Goal: Information Seeking & Learning: Learn about a topic

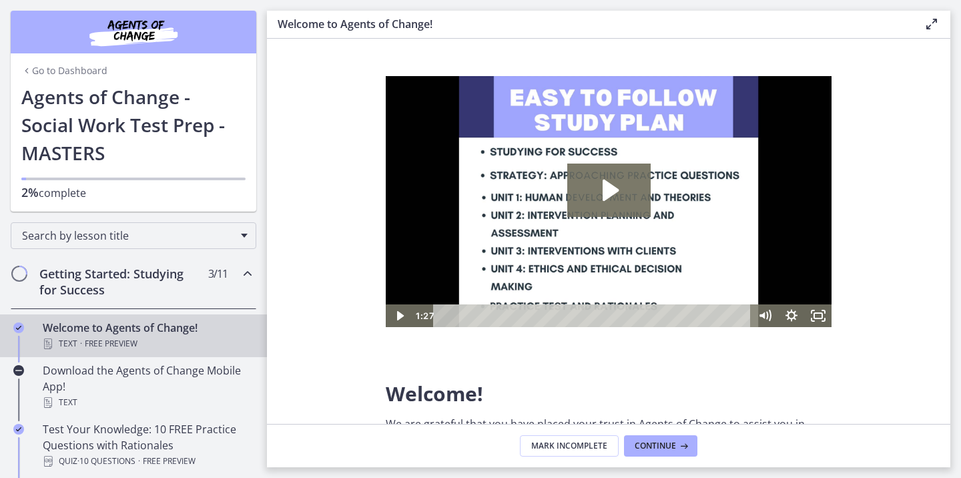
click at [64, 71] on link "Go to Dashboard" at bounding box center [64, 70] width 86 height 13
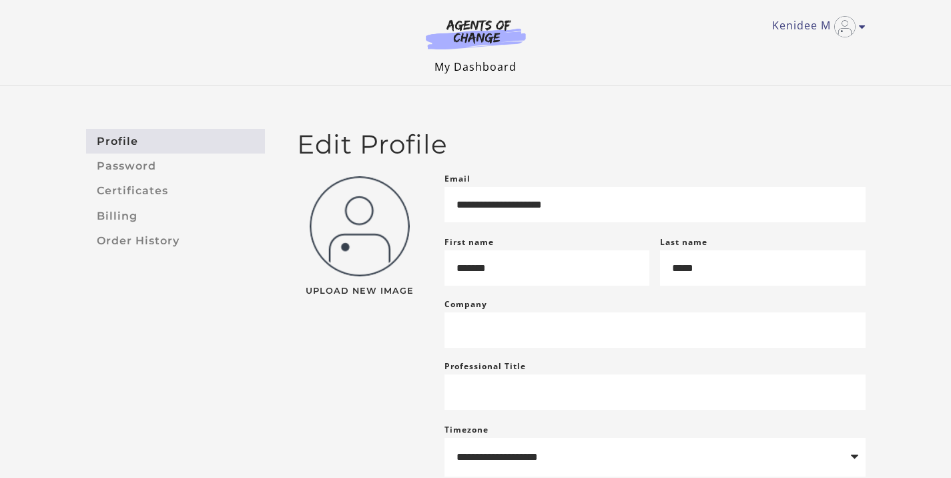
click at [466, 65] on link "My Dashboard" at bounding box center [475, 66] width 82 height 15
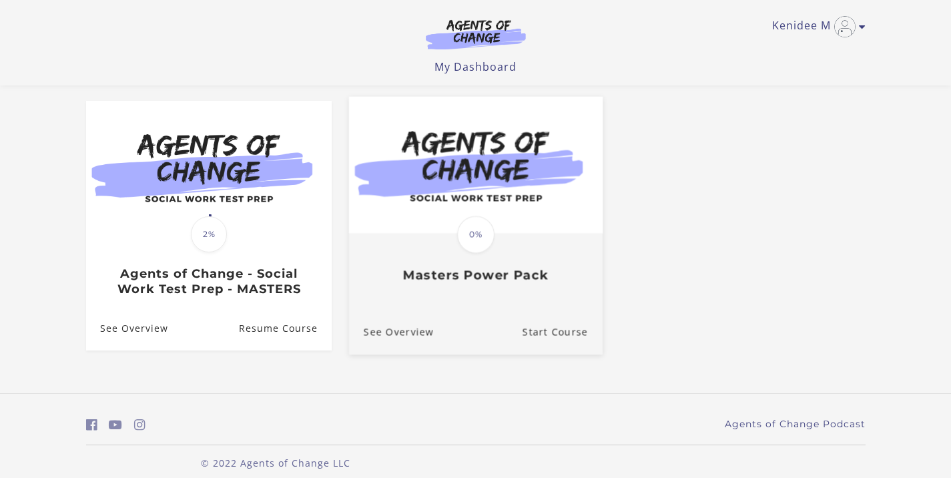
scroll to position [105, 0]
click at [545, 338] on link "Start Course" at bounding box center [562, 332] width 80 height 45
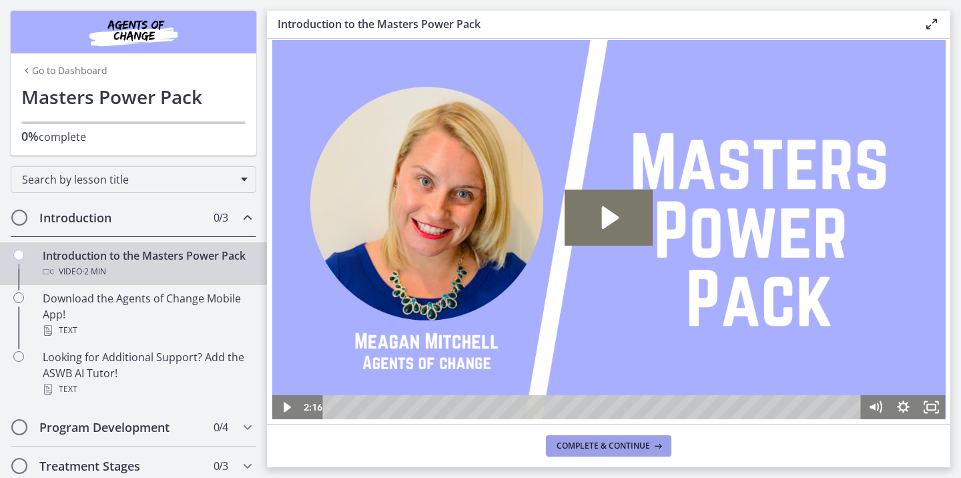
click at [619, 447] on span "Complete & continue" at bounding box center [603, 445] width 93 height 11
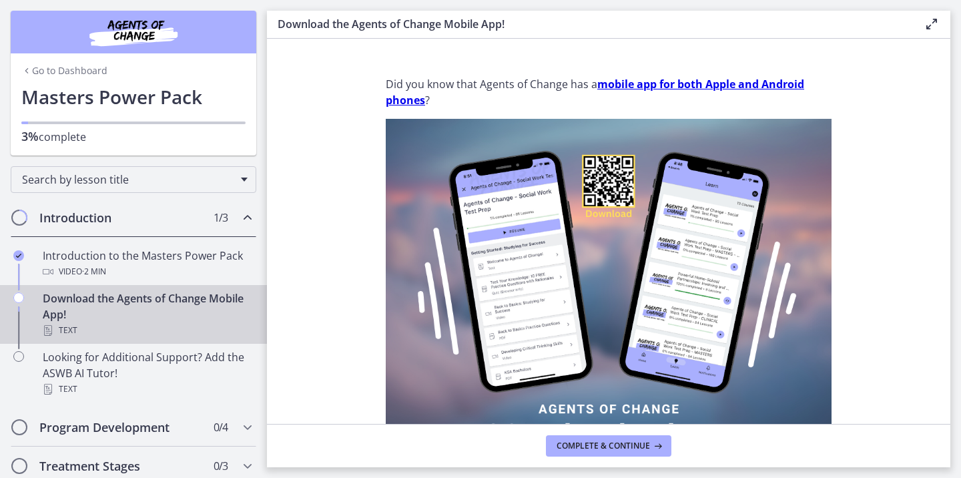
click at [619, 447] on span "Complete & continue" at bounding box center [603, 445] width 93 height 11
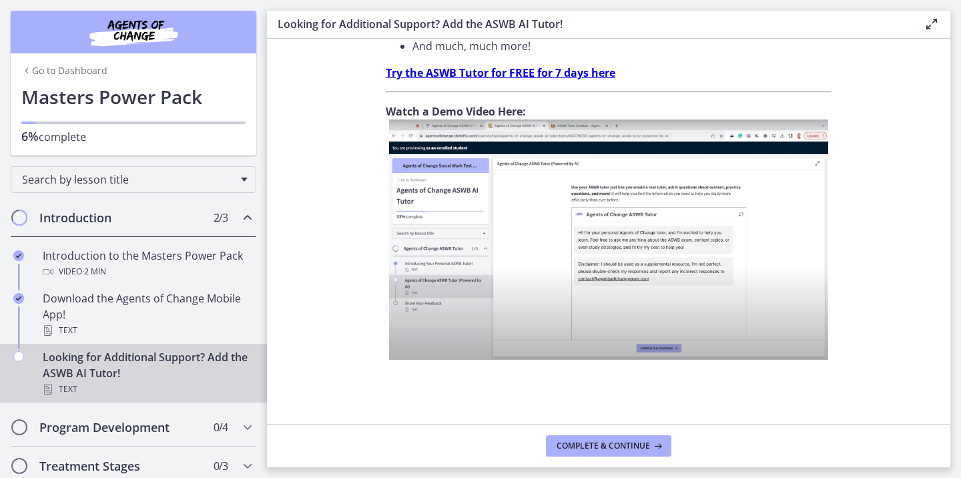
scroll to position [517, 0]
click at [626, 454] on button "Complete & continue" at bounding box center [608, 445] width 125 height 21
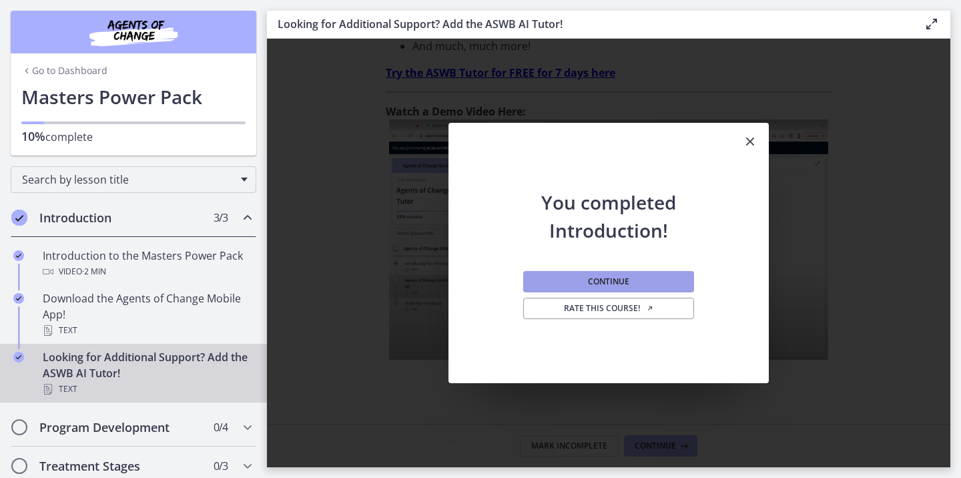
click at [631, 288] on button "Continue" at bounding box center [608, 281] width 171 height 21
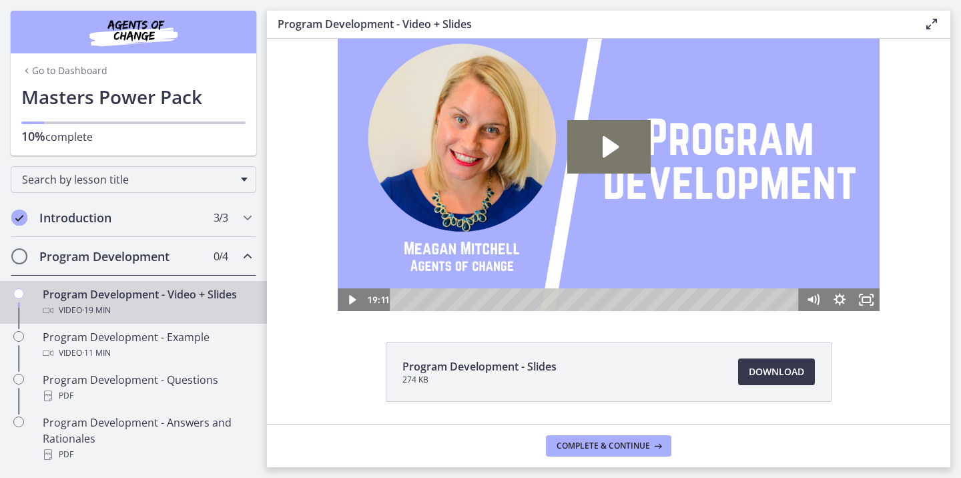
scroll to position [31, 0]
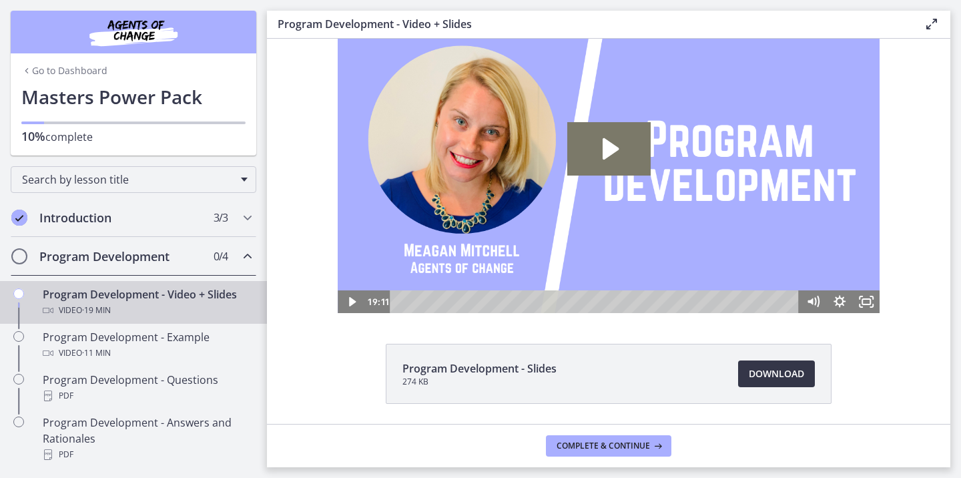
click at [761, 378] on span "Download Opens in a new window" at bounding box center [776, 374] width 55 height 16
click at [655, 442] on icon at bounding box center [656, 445] width 13 height 11
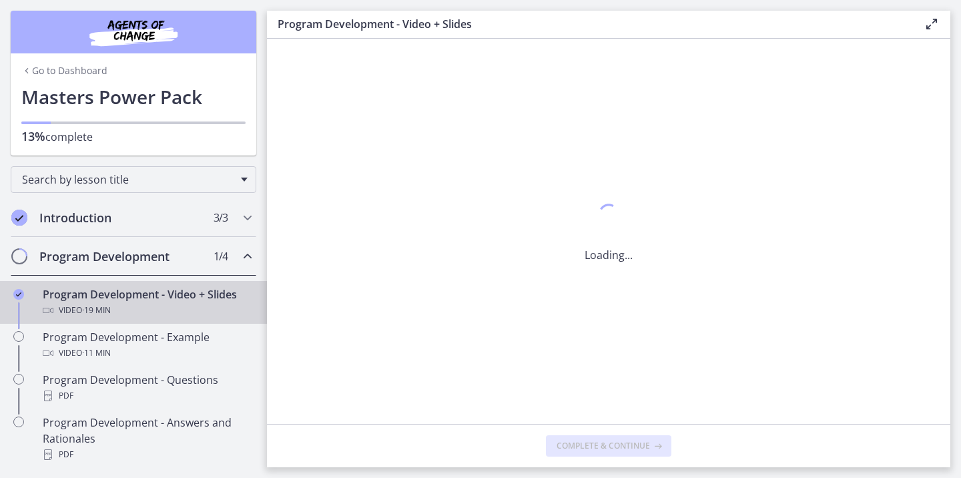
scroll to position [0, 0]
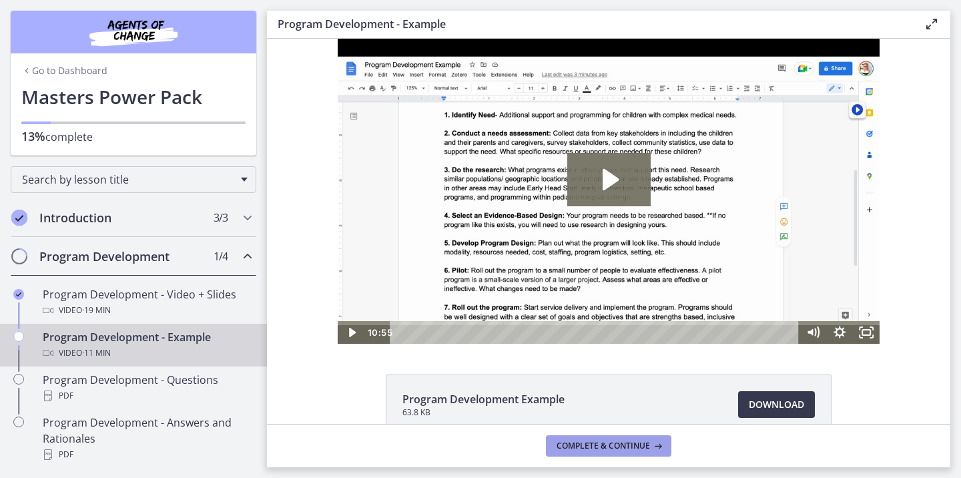
click at [655, 442] on icon at bounding box center [656, 445] width 13 height 11
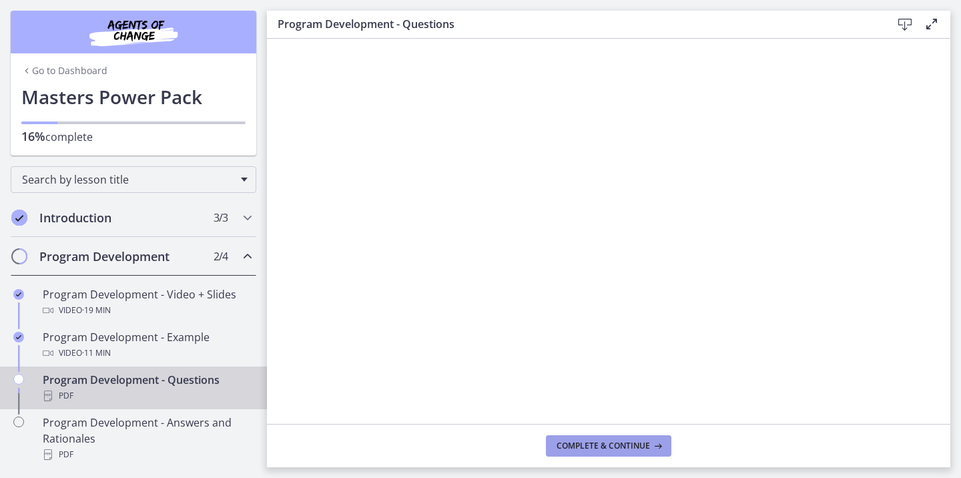
click at [657, 444] on icon at bounding box center [656, 445] width 13 height 11
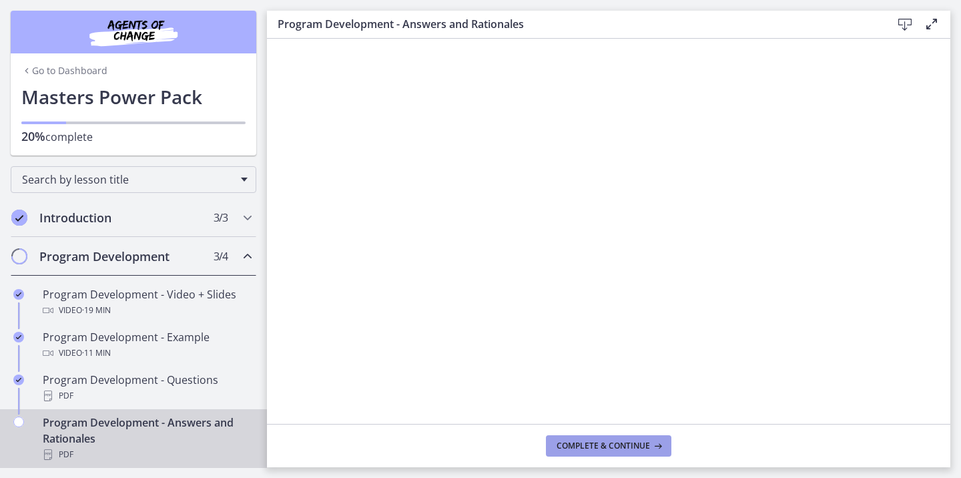
click at [647, 450] on span "Complete & continue" at bounding box center [603, 445] width 93 height 11
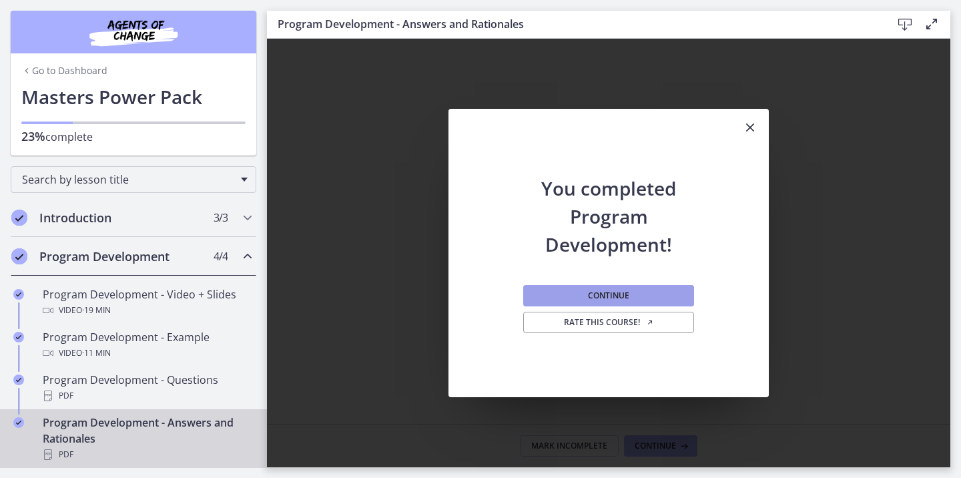
click at [650, 294] on button "Continue" at bounding box center [608, 295] width 171 height 21
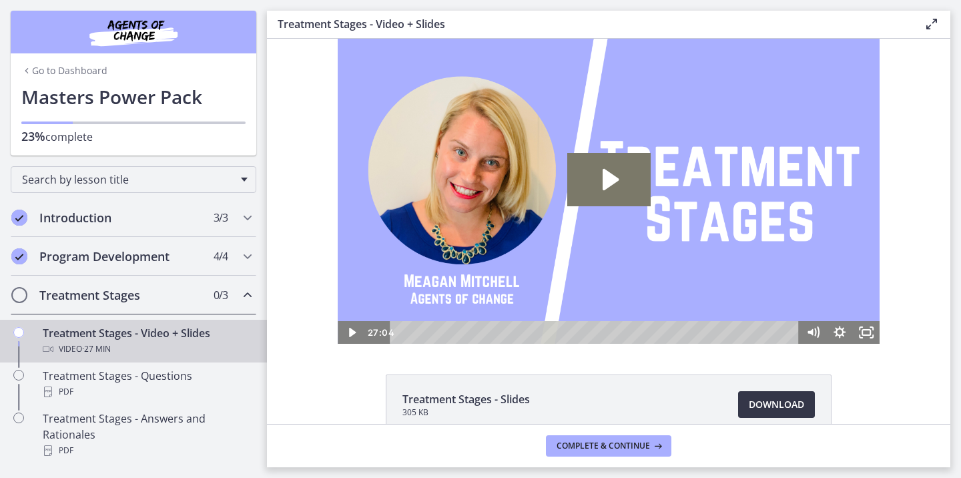
click at [769, 406] on span "Download Opens in a new window" at bounding box center [776, 404] width 55 height 16
click at [85, 251] on h2 "Program Development" at bounding box center [120, 256] width 163 height 16
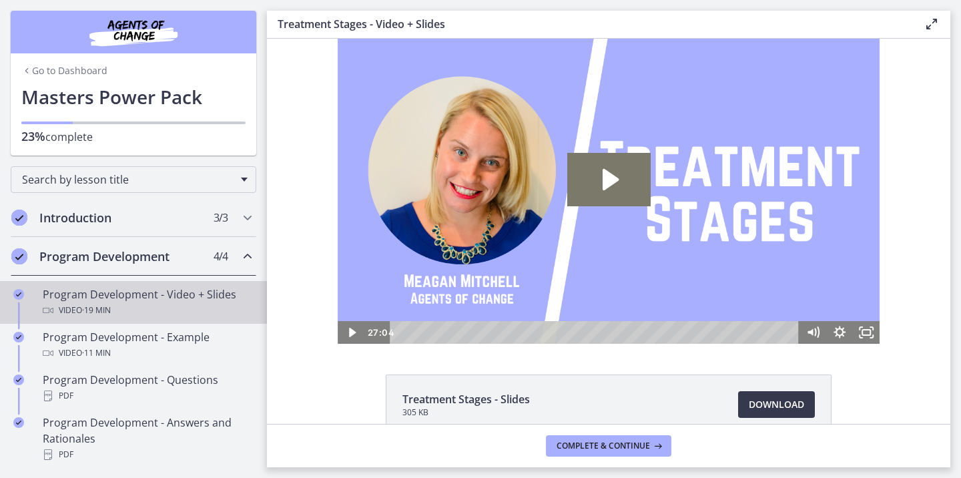
click at [99, 298] on div "Program Development - Video + Slides Video · 19 min" at bounding box center [147, 302] width 208 height 32
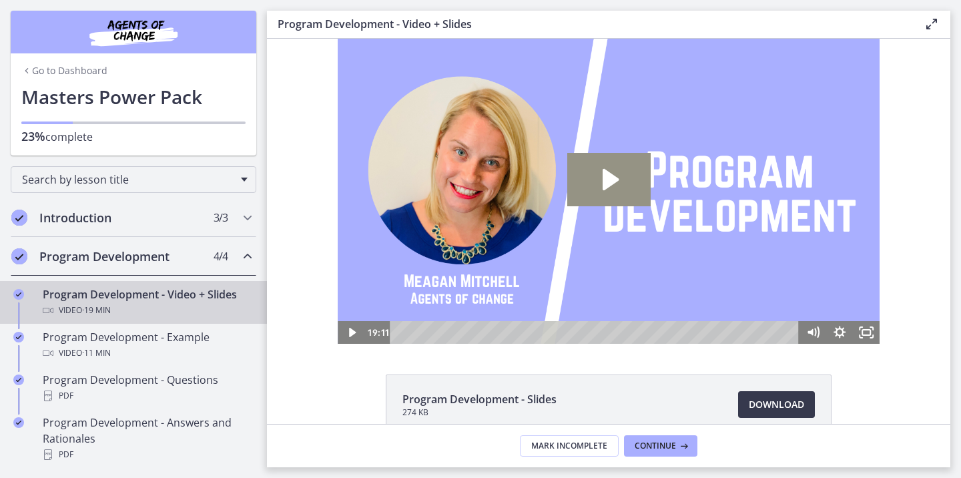
click at [609, 202] on icon "Play Video: cdsdn3g2imvr0n222r7g.mp4" at bounding box center [608, 179] width 83 height 53
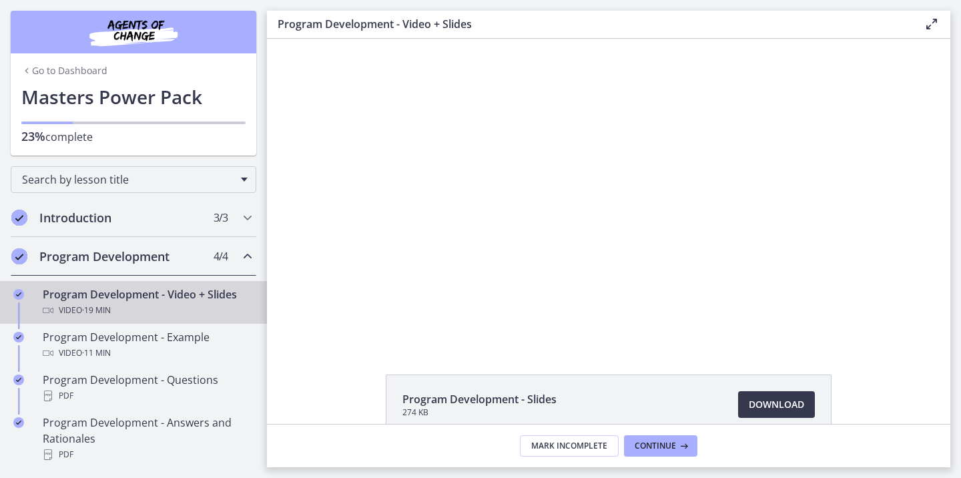
click at [609, 202] on div at bounding box center [609, 191] width 542 height 305
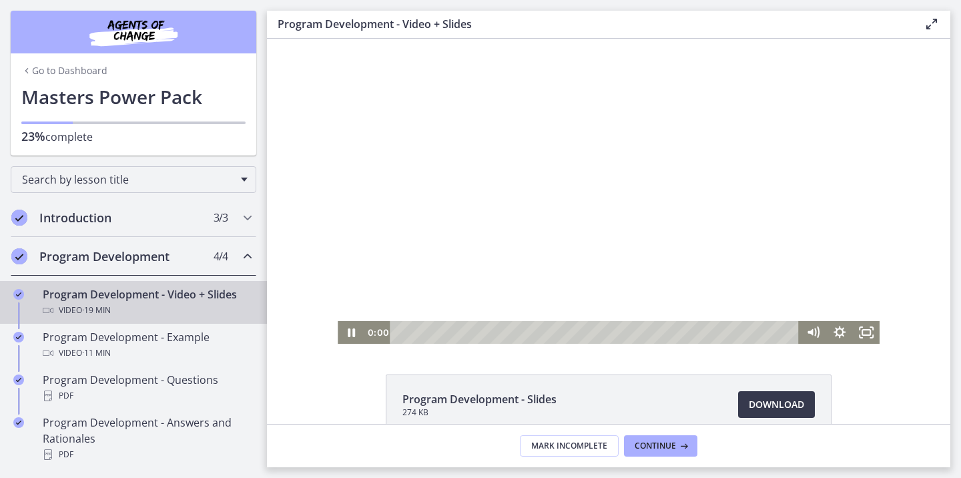
drag, startPoint x: 446, startPoint y: 332, endPoint x: 376, endPoint y: 331, distance: 69.4
click at [376, 331] on div "0:00 2:28" at bounding box center [581, 332] width 435 height 23
click at [429, 250] on div at bounding box center [609, 191] width 542 height 305
click at [460, 252] on div at bounding box center [609, 191] width 542 height 305
click at [519, 262] on div at bounding box center [609, 191] width 542 height 305
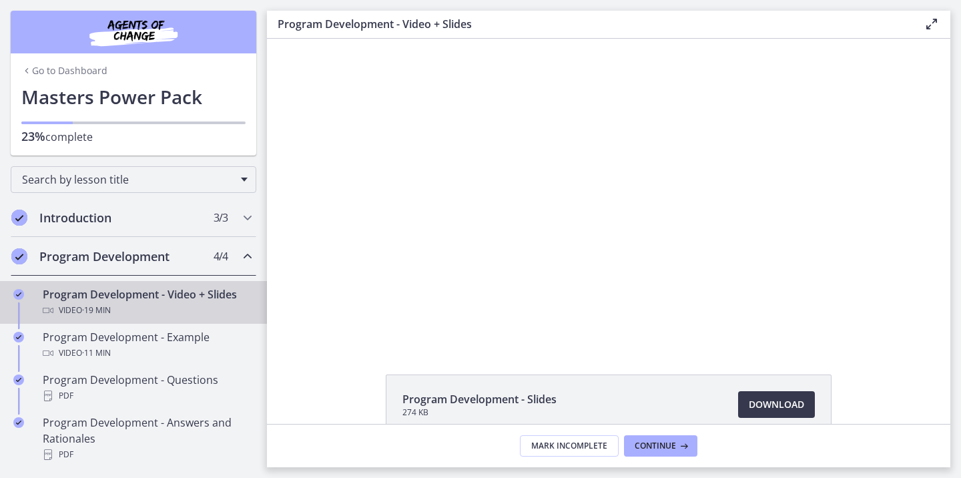
click at [519, 262] on div at bounding box center [609, 191] width 542 height 305
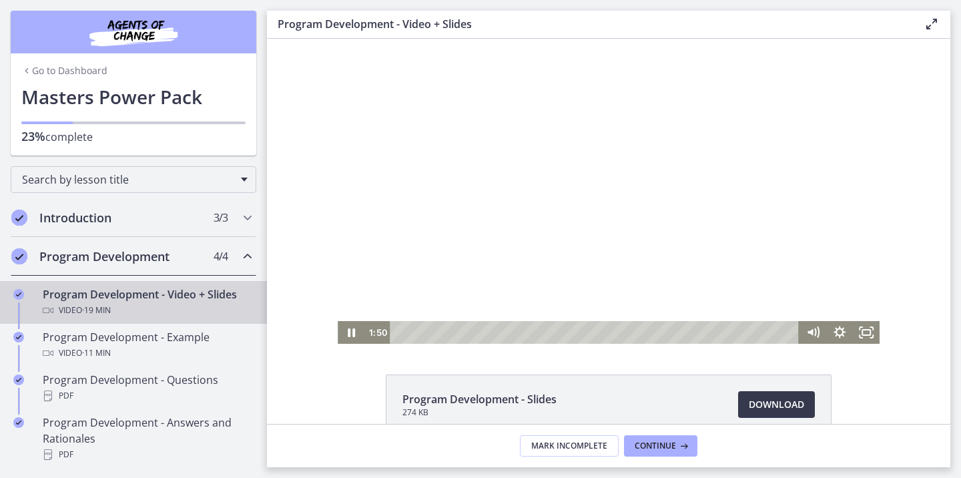
click at [609, 278] on div at bounding box center [609, 191] width 542 height 305
click at [579, 257] on div at bounding box center [609, 191] width 542 height 305
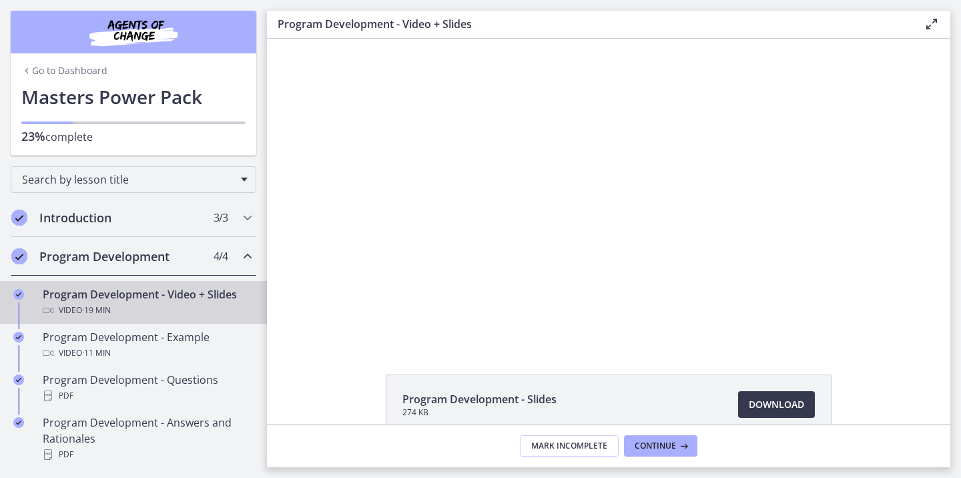
click at [579, 257] on div at bounding box center [609, 191] width 542 height 305
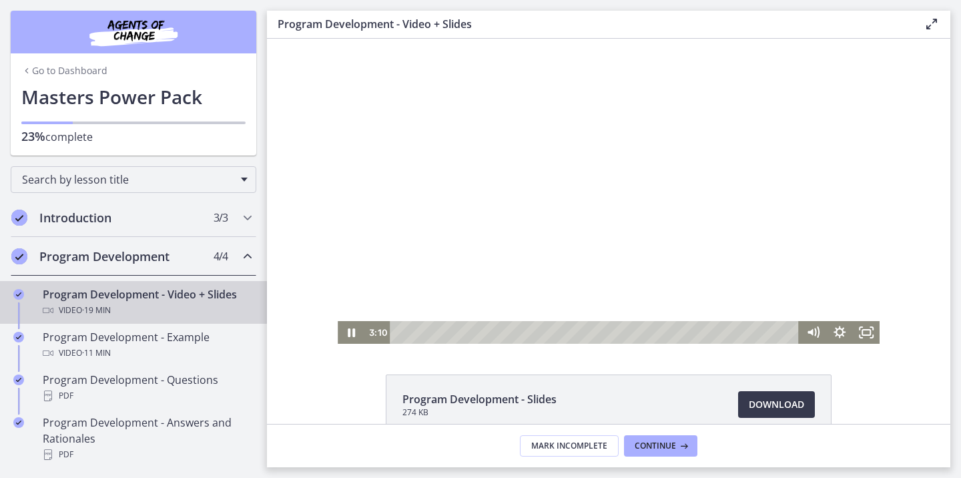
click at [579, 257] on div at bounding box center [609, 191] width 542 height 305
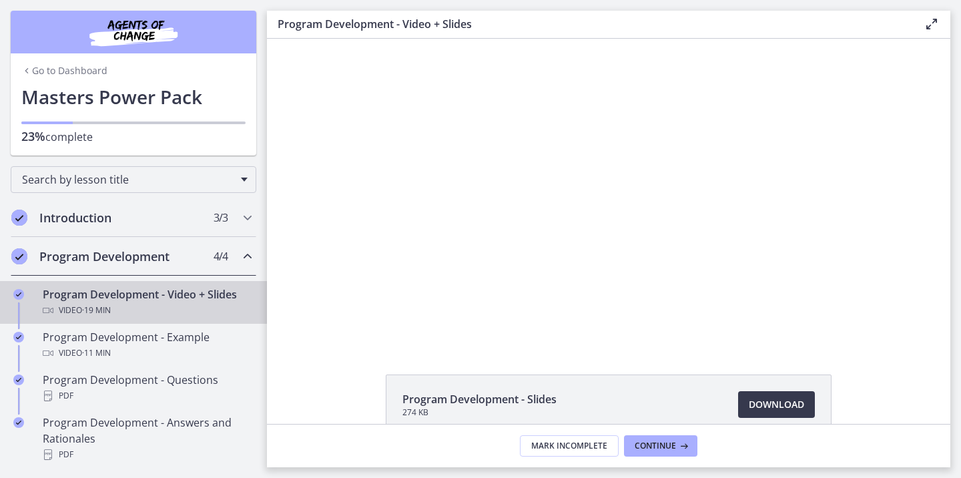
click at [579, 257] on div at bounding box center [609, 191] width 542 height 305
click at [418, 244] on div at bounding box center [609, 191] width 542 height 305
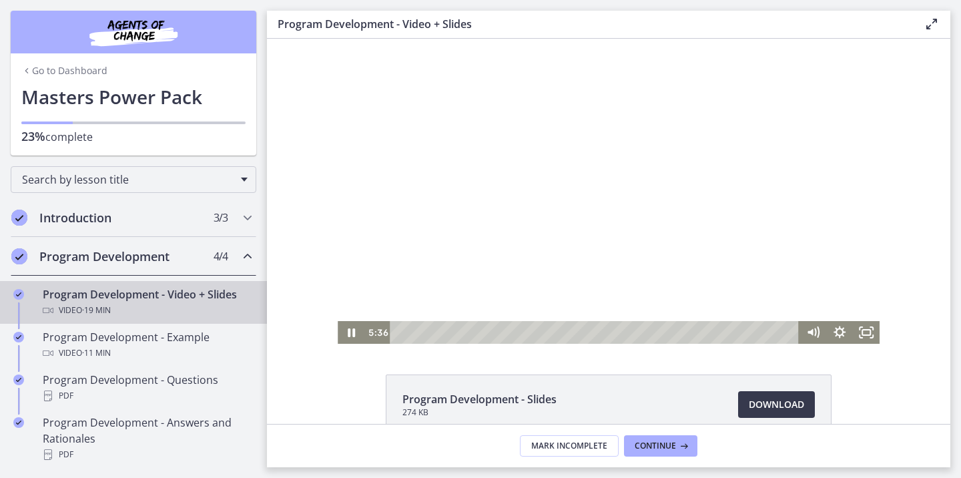
click at [722, 228] on div at bounding box center [609, 191] width 542 height 305
click at [409, 265] on div at bounding box center [609, 191] width 542 height 305
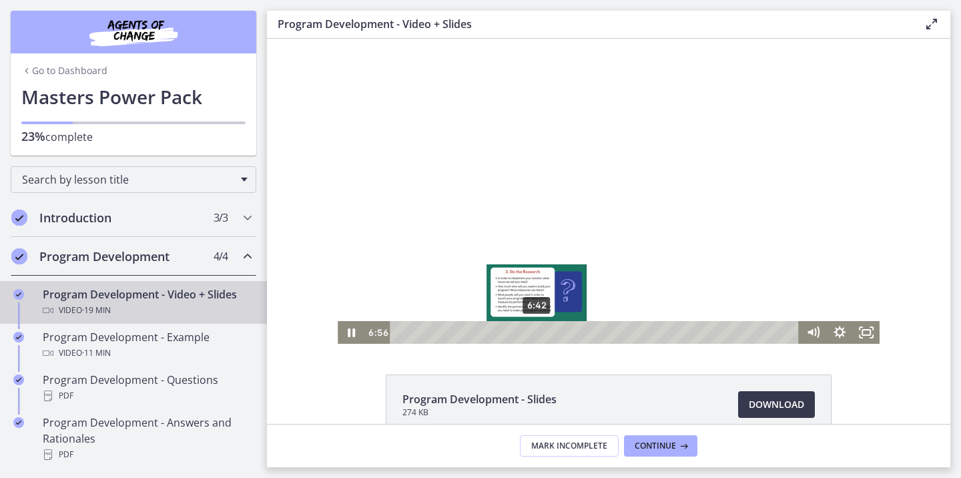
click at [532, 333] on div "6:42" at bounding box center [596, 332] width 393 height 23
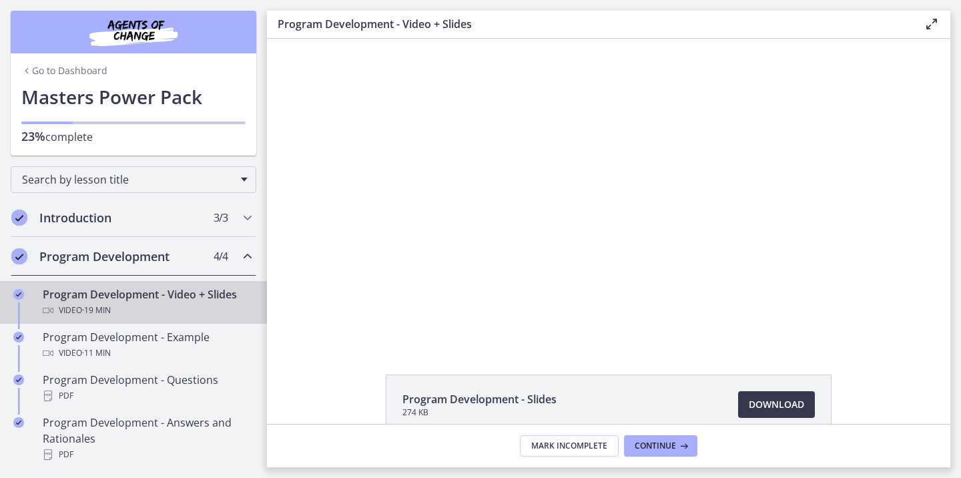
click at [676, 198] on div at bounding box center [609, 191] width 542 height 305
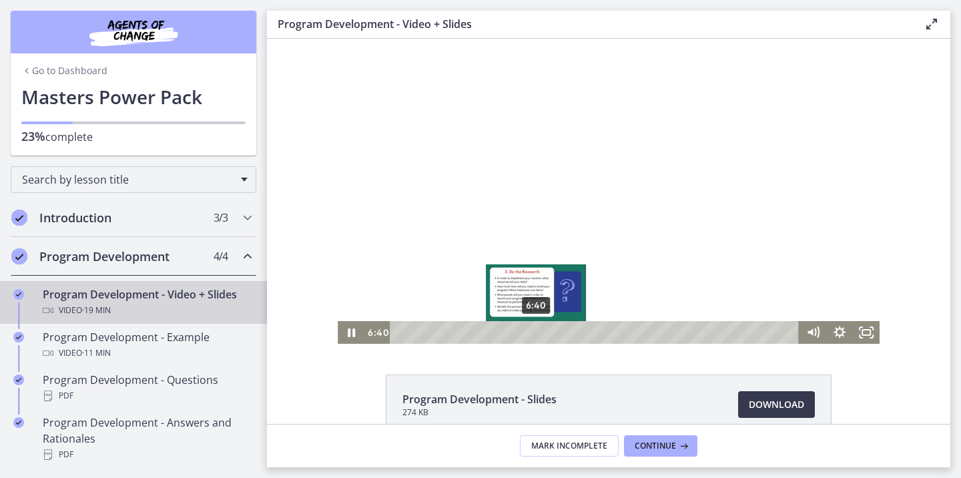
click at [531, 336] on div "6:40" at bounding box center [596, 332] width 393 height 23
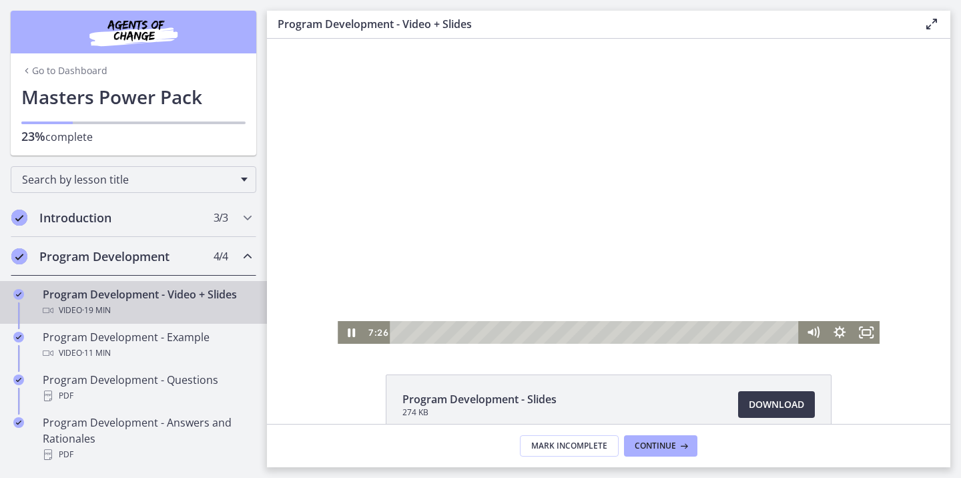
click at [741, 183] on div at bounding box center [609, 191] width 542 height 305
click at [702, 165] on div at bounding box center [609, 191] width 542 height 305
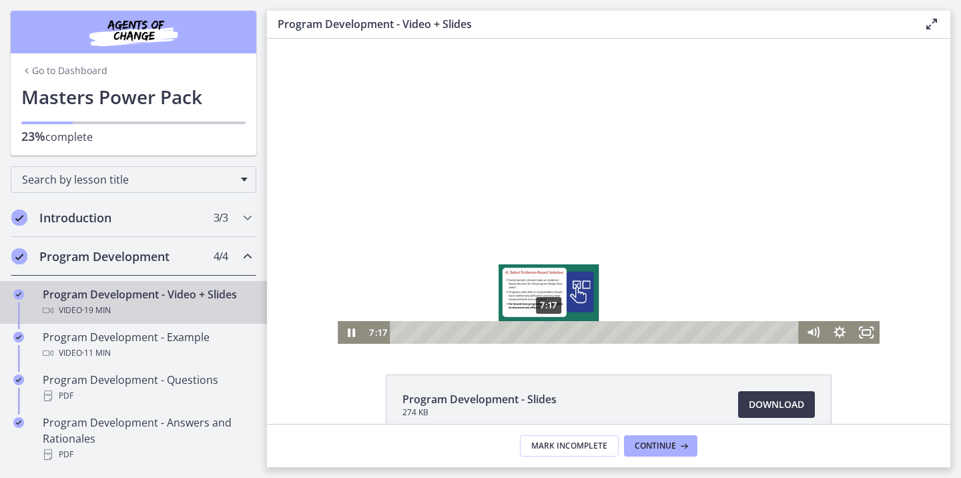
click at [544, 332] on div "7:17" at bounding box center [596, 332] width 393 height 23
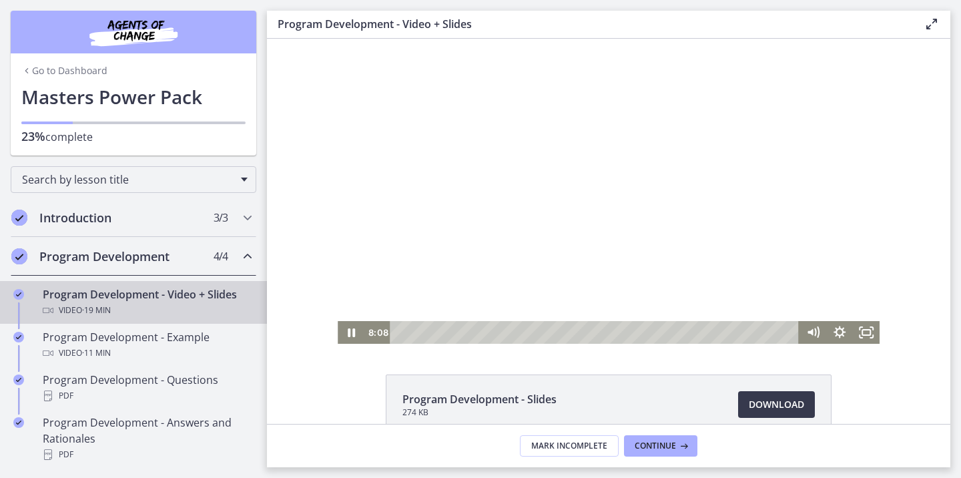
click at [840, 228] on div at bounding box center [609, 191] width 542 height 305
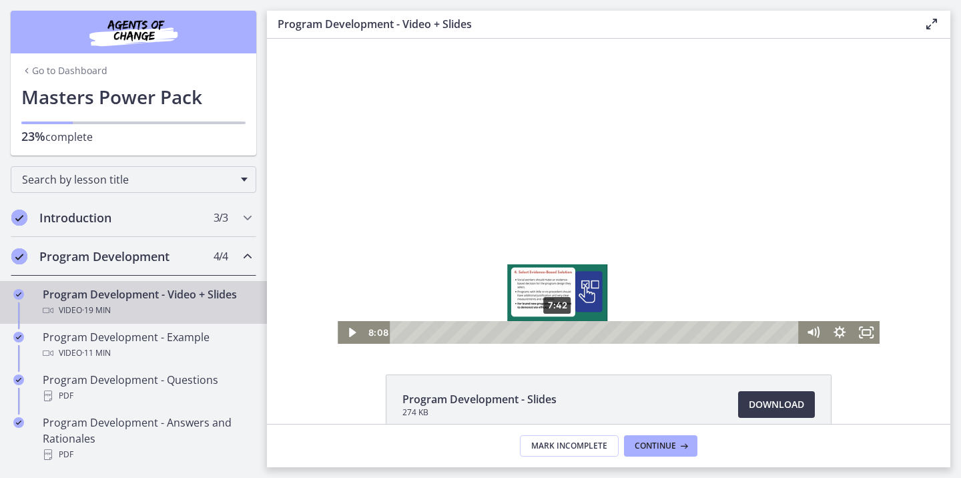
click at [553, 334] on div "7:42" at bounding box center [596, 332] width 393 height 23
click at [579, 184] on div at bounding box center [609, 191] width 542 height 305
click at [550, 330] on div "7:34" at bounding box center [596, 332] width 393 height 23
click at [559, 332] on div "8:02" at bounding box center [596, 332] width 393 height 23
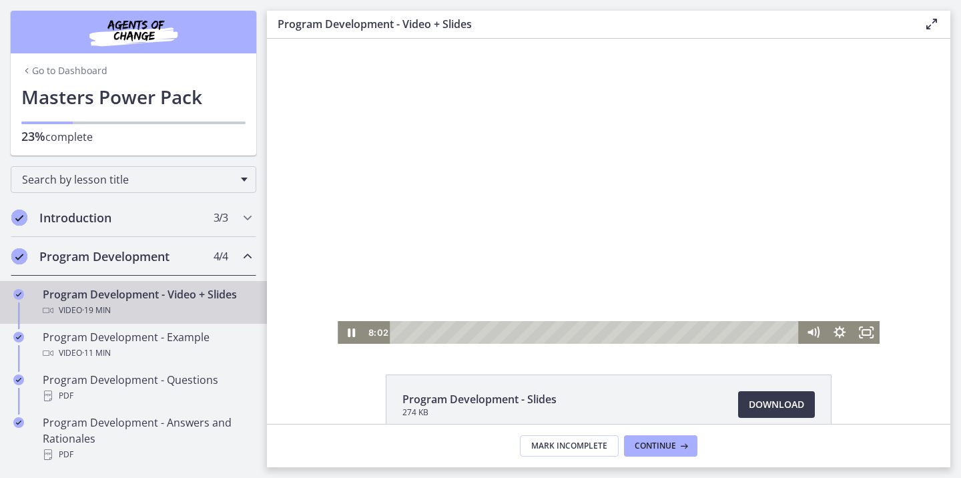
click at [641, 183] on div at bounding box center [609, 191] width 542 height 305
click at [641, 182] on div at bounding box center [609, 191] width 542 height 305
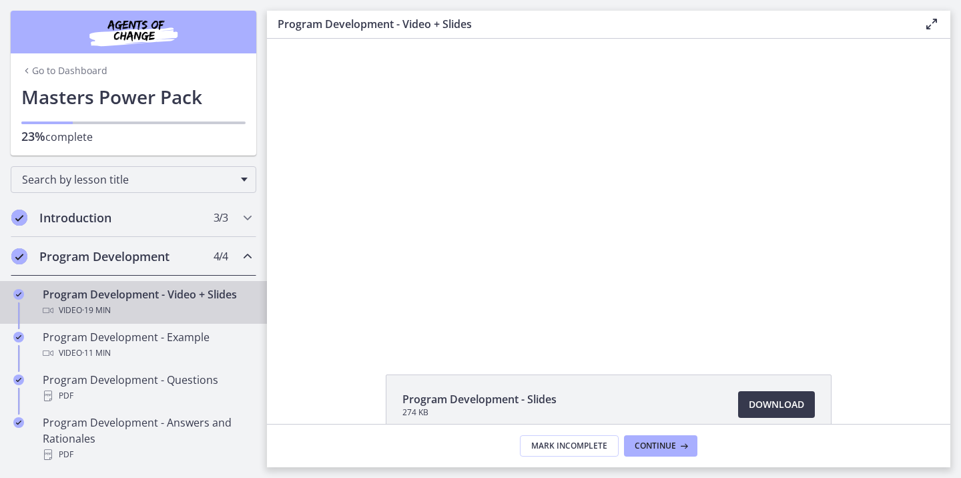
click at [714, 242] on div at bounding box center [609, 191] width 542 height 305
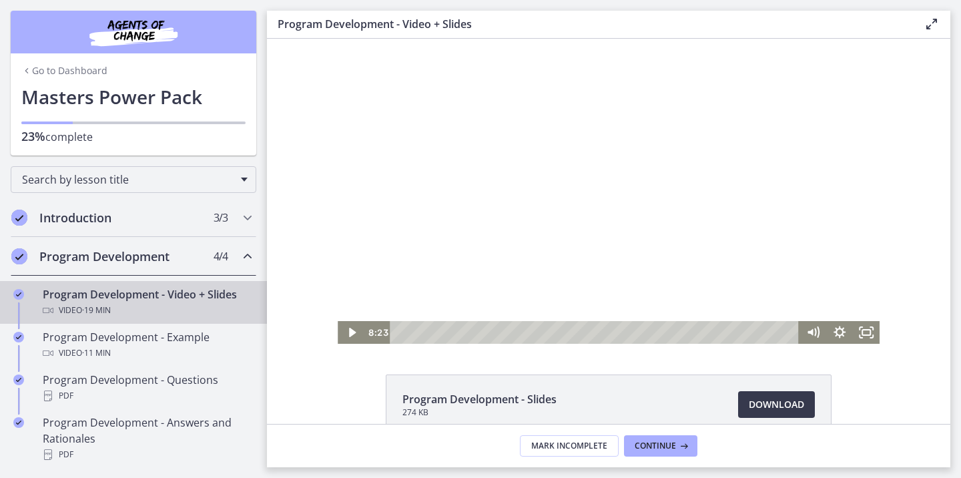
click at [715, 242] on div at bounding box center [609, 191] width 542 height 305
click at [777, 204] on div at bounding box center [609, 191] width 542 height 305
click at [762, 262] on div at bounding box center [609, 191] width 542 height 305
click at [828, 170] on div at bounding box center [609, 191] width 542 height 305
click at [817, 162] on div at bounding box center [609, 191] width 542 height 305
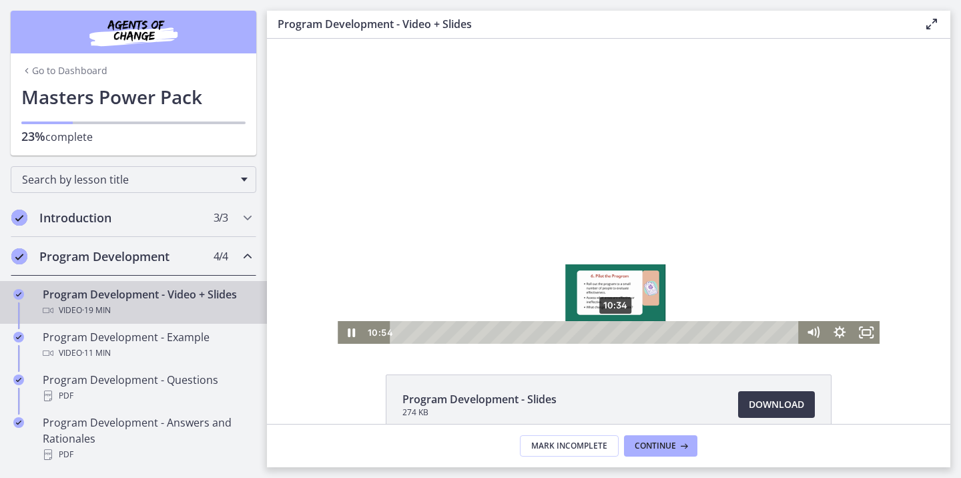
click at [611, 329] on div "10:34" at bounding box center [596, 332] width 393 height 23
click at [603, 330] on div "10:11" at bounding box center [596, 332] width 393 height 23
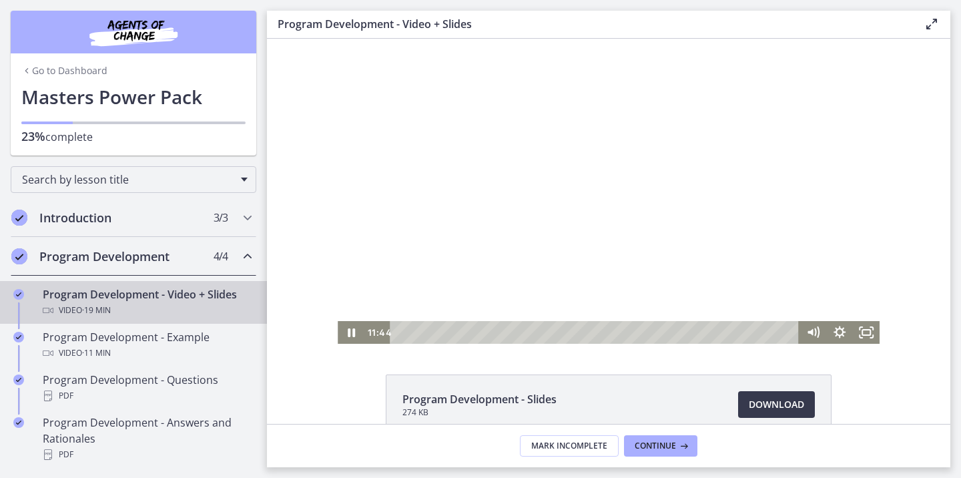
click at [791, 241] on div at bounding box center [609, 191] width 542 height 305
click at [739, 153] on div at bounding box center [609, 191] width 542 height 305
click at [749, 243] on div at bounding box center [609, 191] width 542 height 305
click at [694, 175] on div at bounding box center [609, 191] width 542 height 305
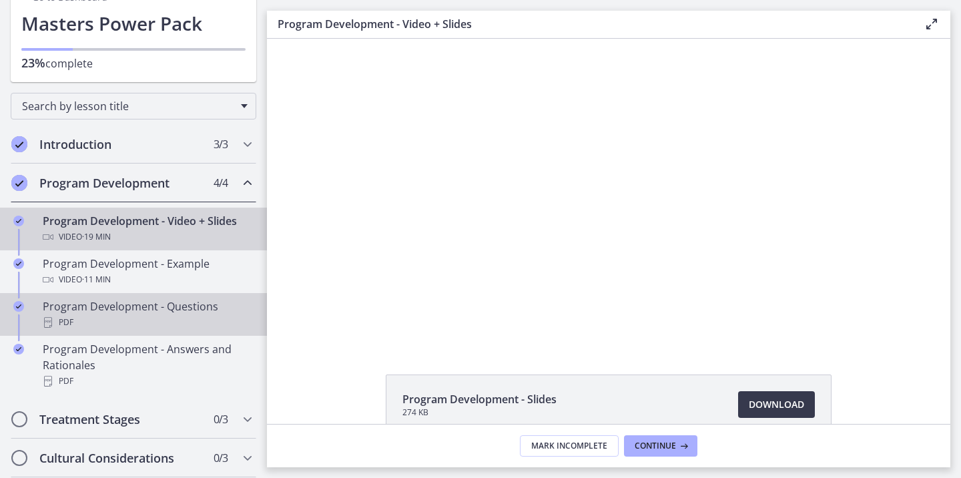
scroll to position [81, 0]
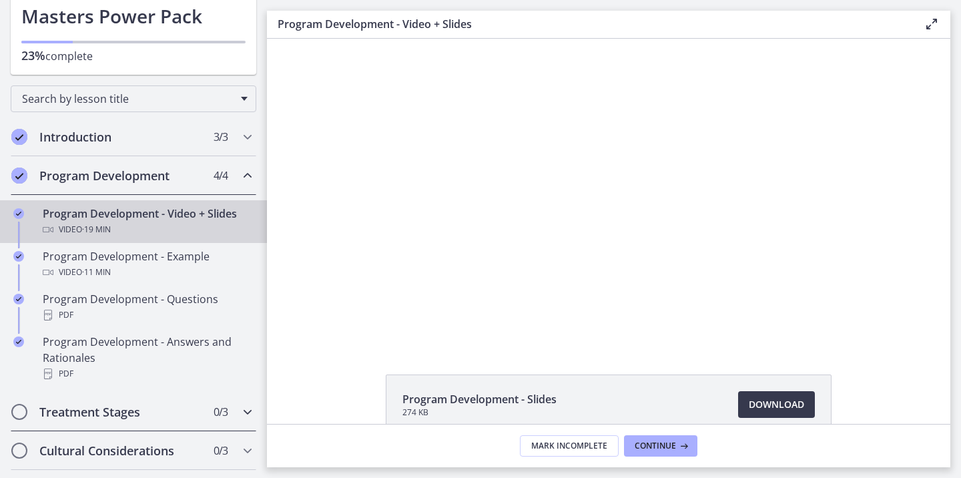
click at [127, 405] on h2 "Treatment Stages" at bounding box center [120, 412] width 163 height 16
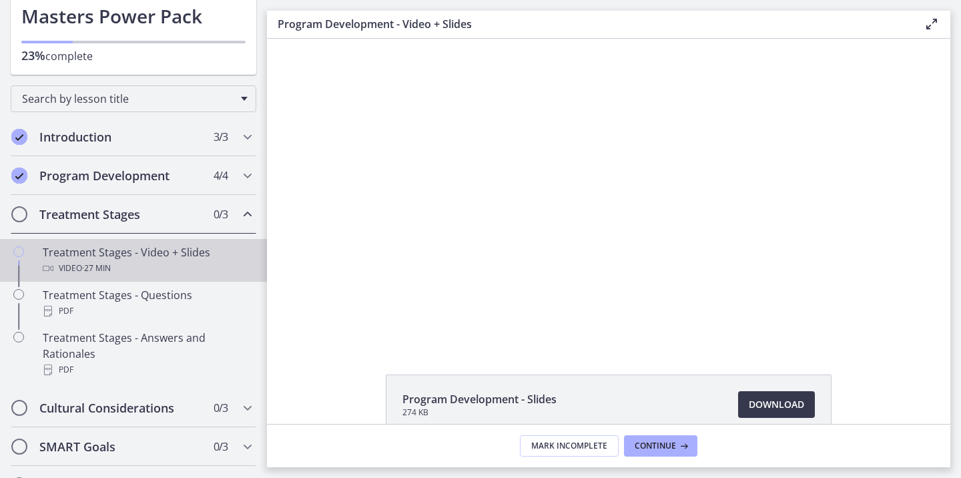
click at [129, 267] on div "Video · 27 min" at bounding box center [147, 268] width 208 height 16
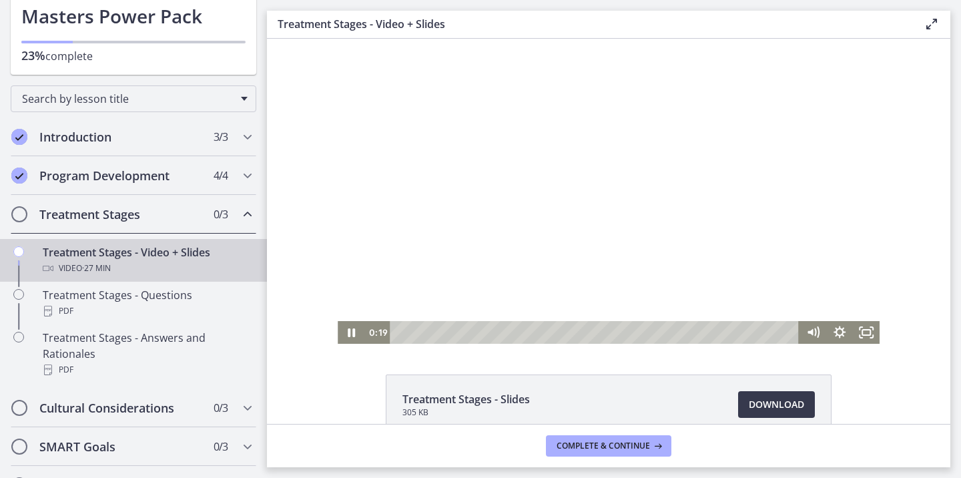
click at [638, 204] on div at bounding box center [609, 191] width 542 height 305
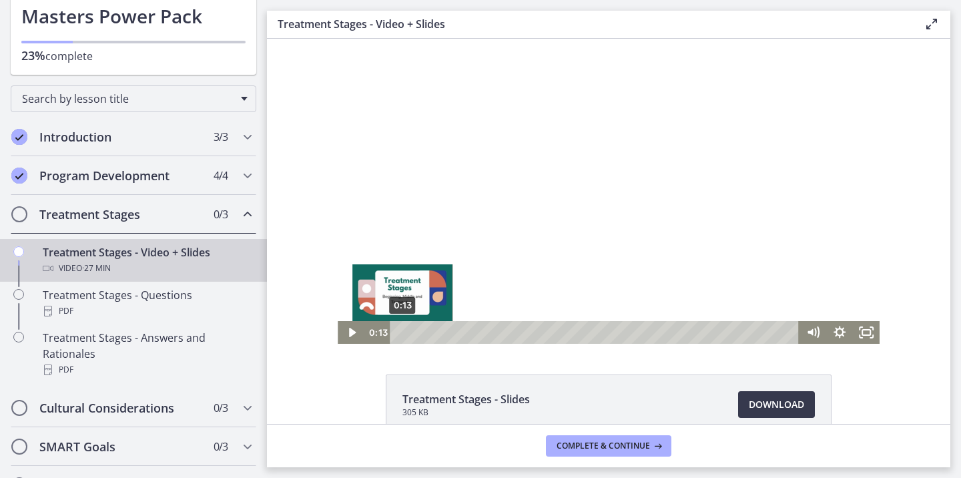
click at [400, 332] on div "0:13" at bounding box center [596, 332] width 393 height 23
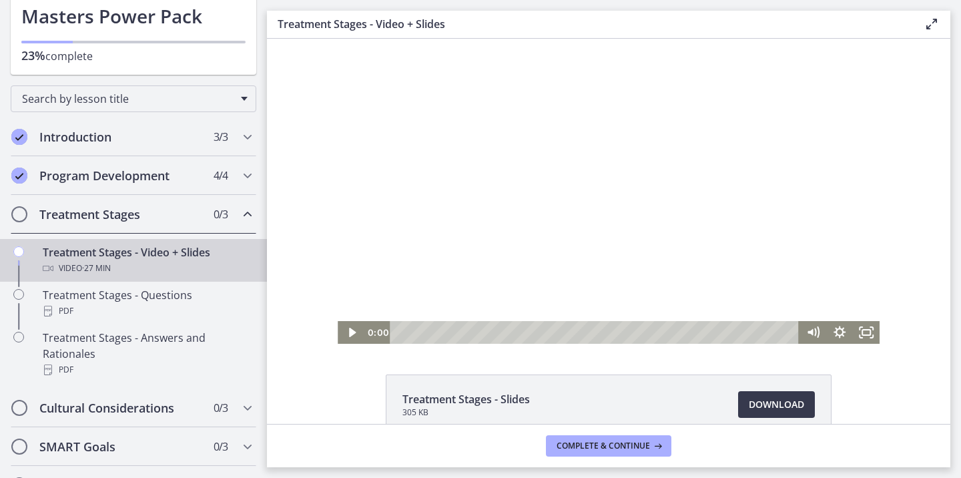
click at [564, 177] on div at bounding box center [609, 191] width 542 height 305
click at [802, 160] on div at bounding box center [609, 191] width 542 height 305
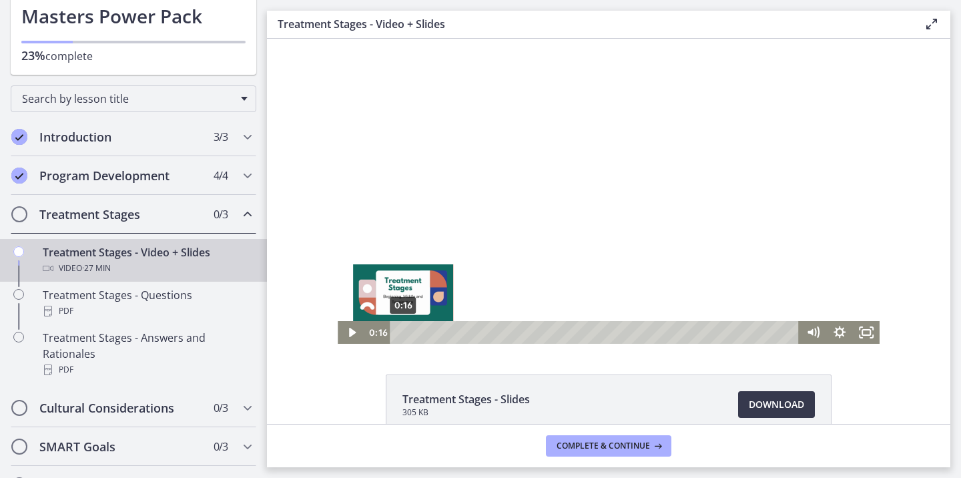
click at [400, 332] on div "0:16" at bounding box center [596, 332] width 393 height 23
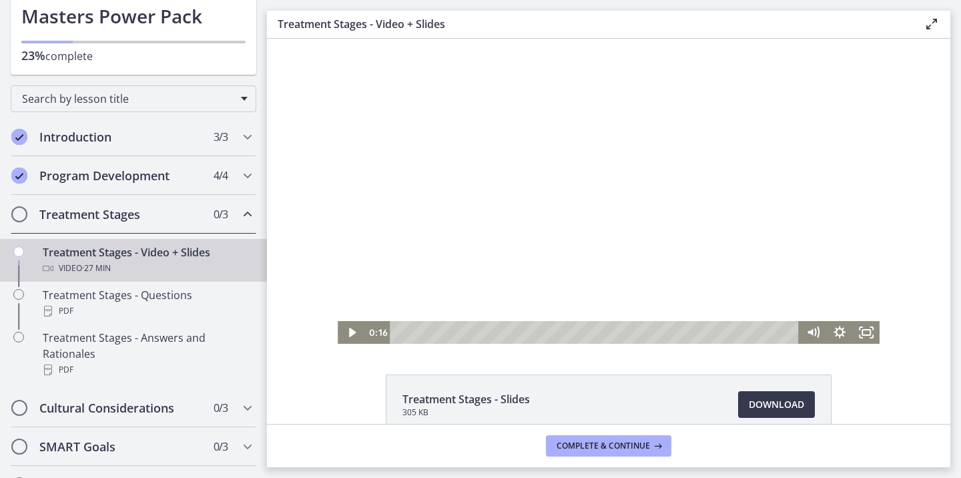
click at [499, 268] on div at bounding box center [609, 191] width 542 height 305
click at [736, 216] on div at bounding box center [609, 191] width 542 height 305
click at [713, 214] on div at bounding box center [609, 191] width 542 height 305
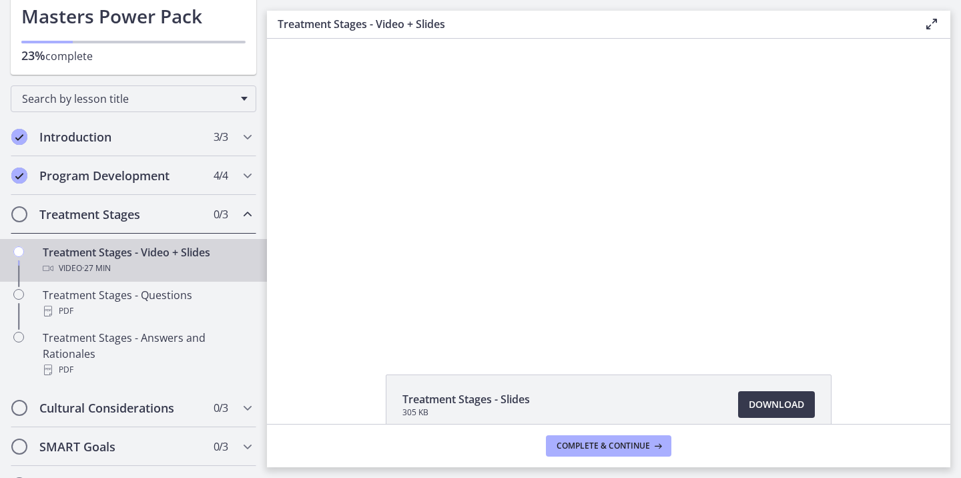
click at [768, 206] on div at bounding box center [609, 191] width 542 height 305
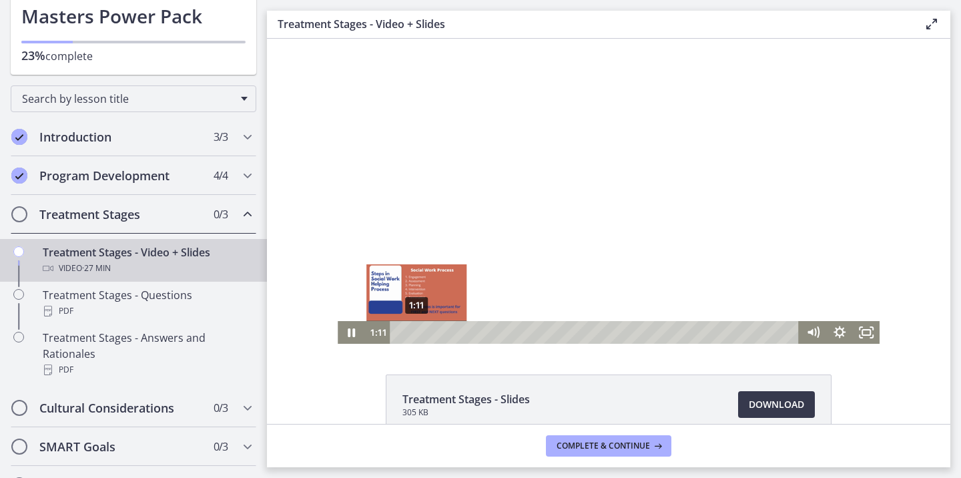
click at [412, 330] on div "1:11" at bounding box center [596, 332] width 393 height 23
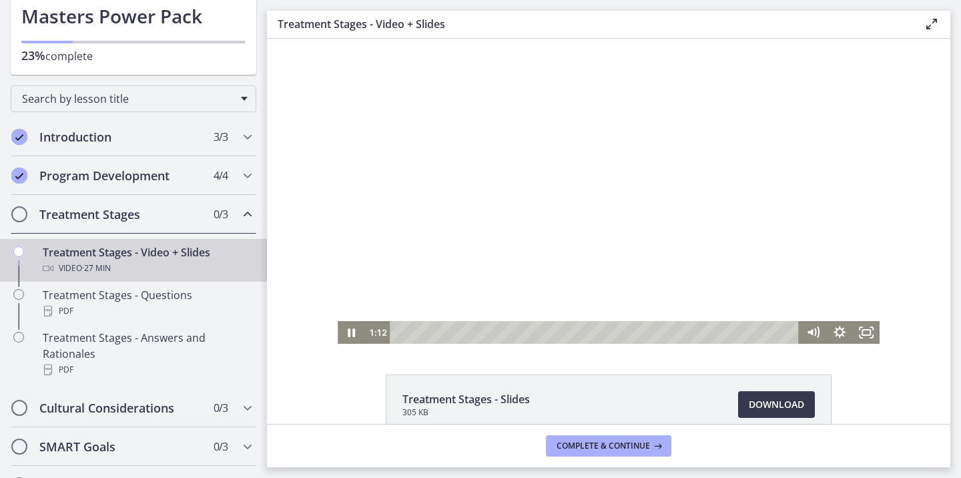
click at [701, 172] on div at bounding box center [609, 191] width 542 height 305
click at [783, 210] on div at bounding box center [609, 191] width 542 height 305
click at [735, 222] on div at bounding box center [609, 191] width 542 height 305
click at [735, 159] on div at bounding box center [609, 191] width 542 height 305
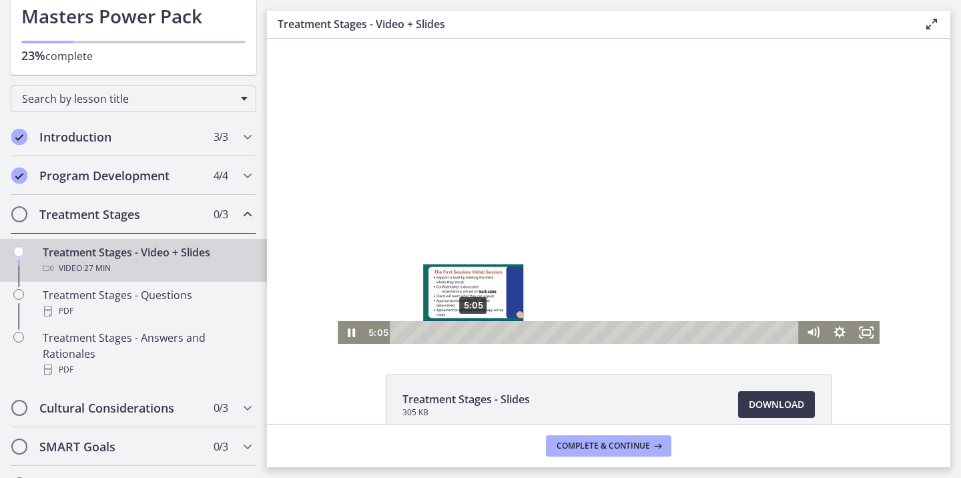
click at [468, 332] on div "5:05" at bounding box center [596, 332] width 393 height 23
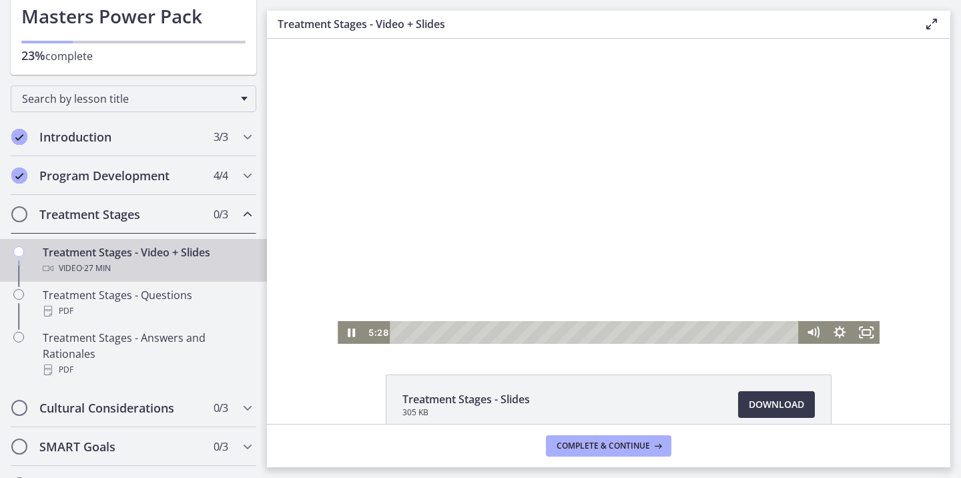
click at [591, 186] on div at bounding box center [609, 191] width 542 height 305
click at [546, 259] on div at bounding box center [609, 191] width 542 height 305
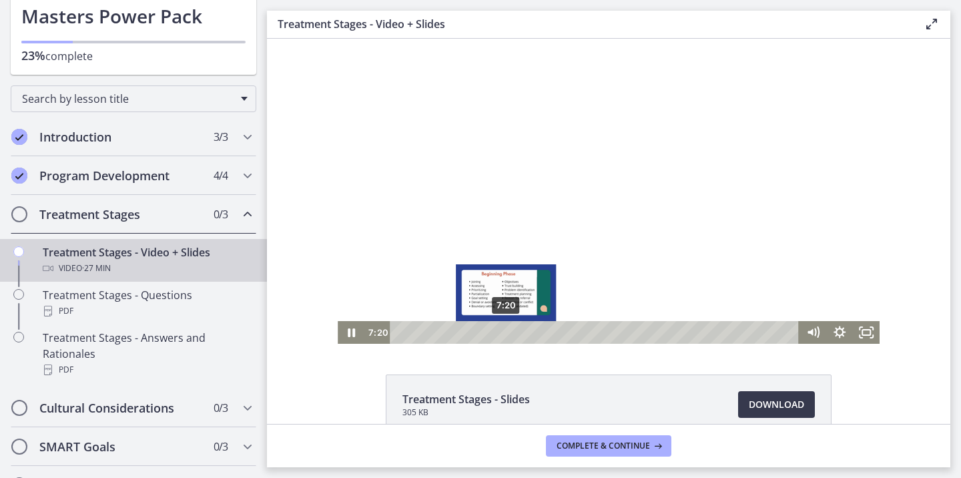
click at [501, 336] on div "7:20" at bounding box center [596, 332] width 393 height 23
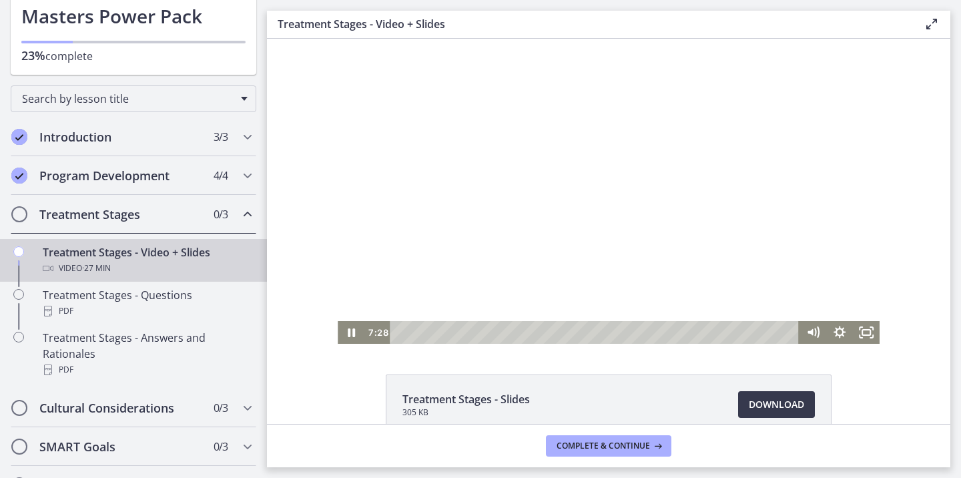
click at [571, 268] on div at bounding box center [609, 191] width 542 height 305
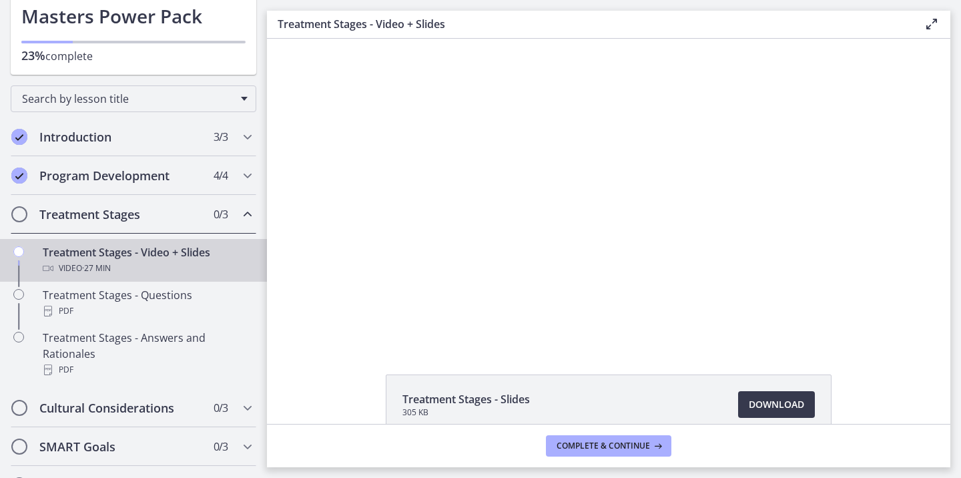
click at [571, 268] on div at bounding box center [609, 191] width 542 height 305
click at [766, 145] on div at bounding box center [609, 191] width 542 height 305
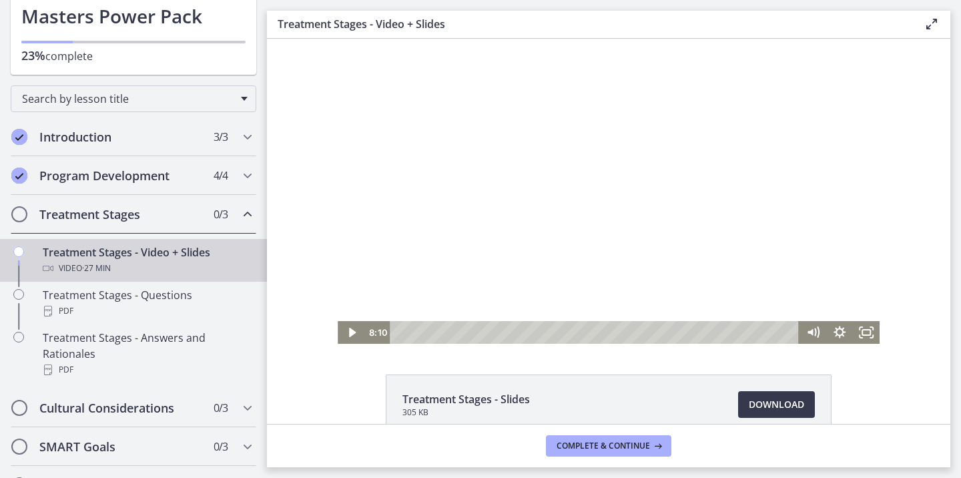
click at [757, 124] on div at bounding box center [609, 191] width 542 height 305
click at [767, 234] on div at bounding box center [609, 191] width 542 height 305
click at [766, 234] on div at bounding box center [609, 191] width 542 height 305
click at [347, 256] on div at bounding box center [609, 191] width 542 height 305
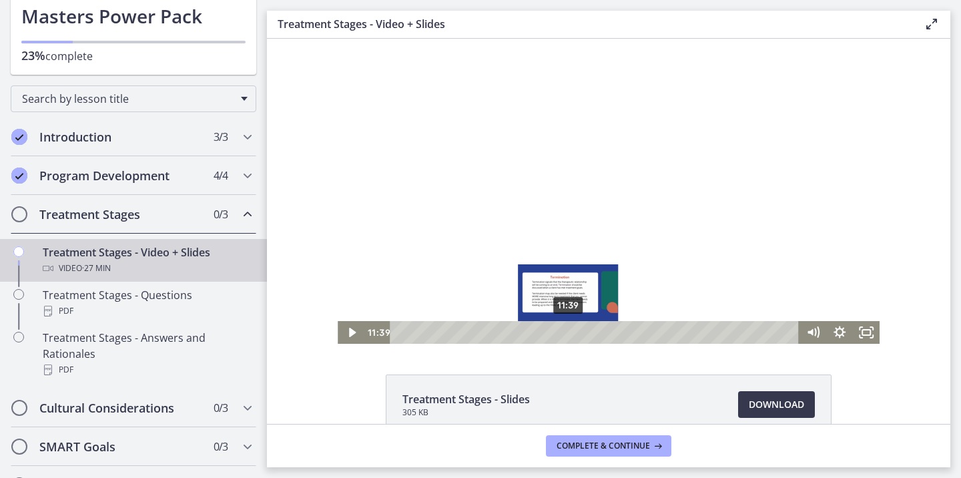
click at [564, 332] on div "11:39" at bounding box center [596, 332] width 393 height 23
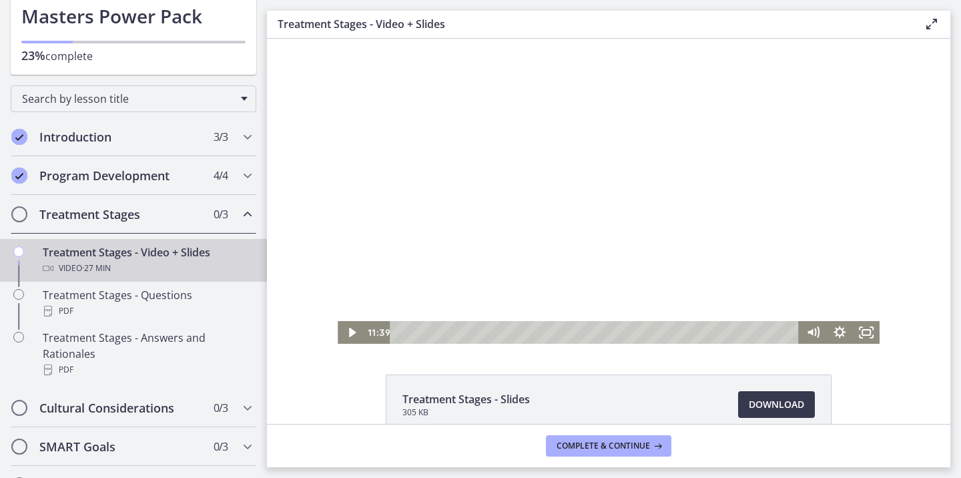
click at [575, 269] on div at bounding box center [609, 191] width 542 height 305
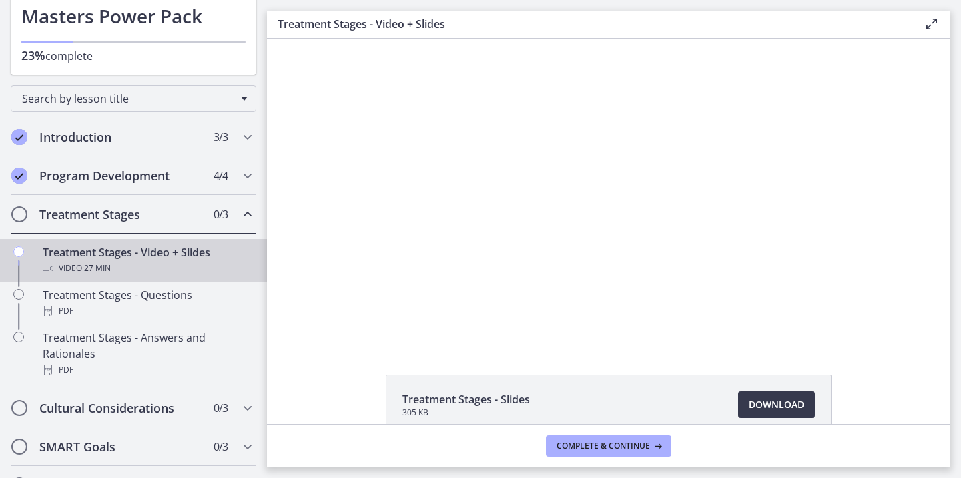
click at [575, 269] on div at bounding box center [609, 191] width 542 height 305
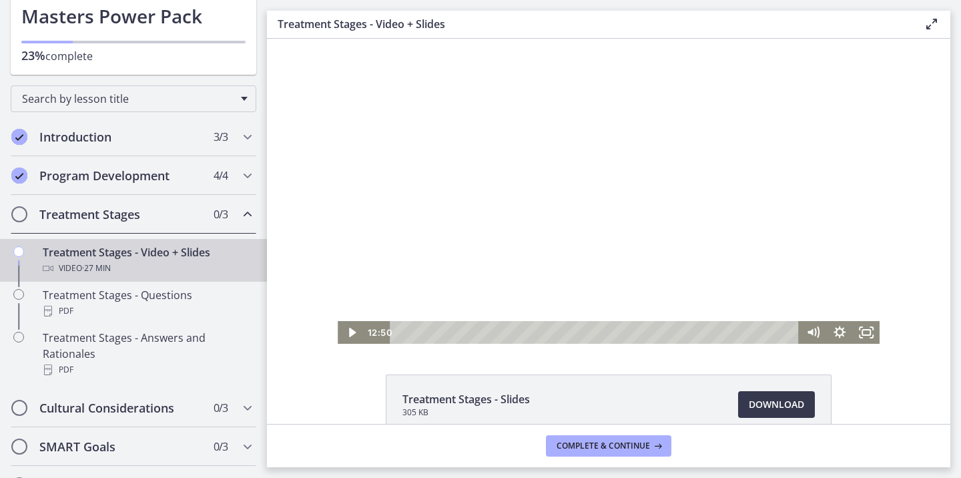
click at [683, 281] on div at bounding box center [609, 191] width 542 height 305
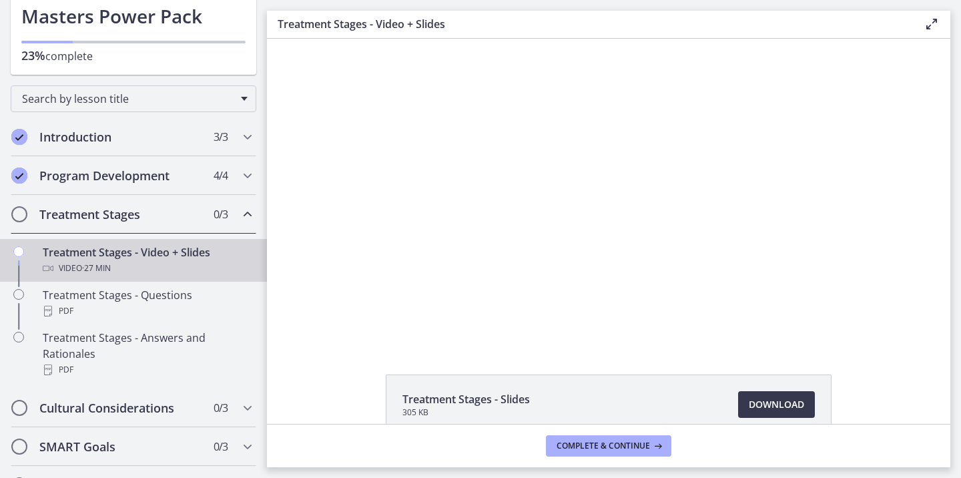
click at [683, 281] on div at bounding box center [609, 191] width 542 height 305
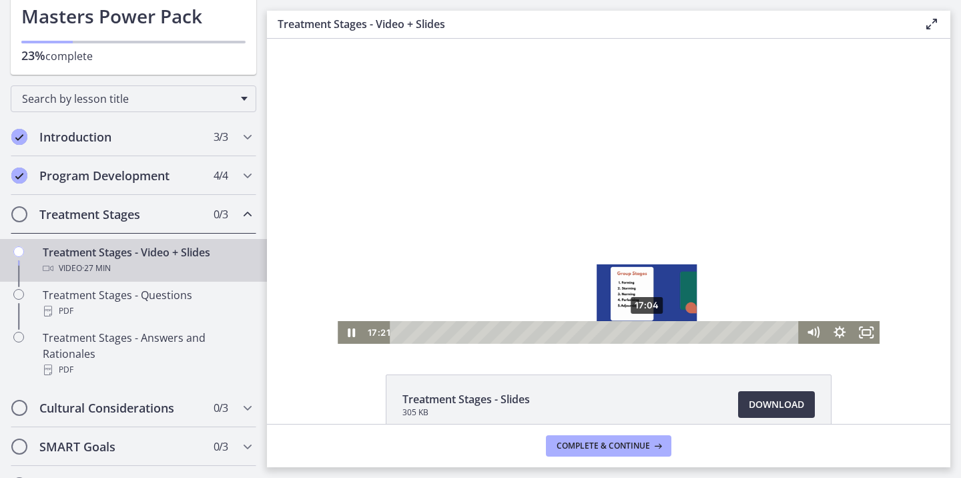
click at [647, 330] on div "Playbar" at bounding box center [650, 331] width 7 height 7
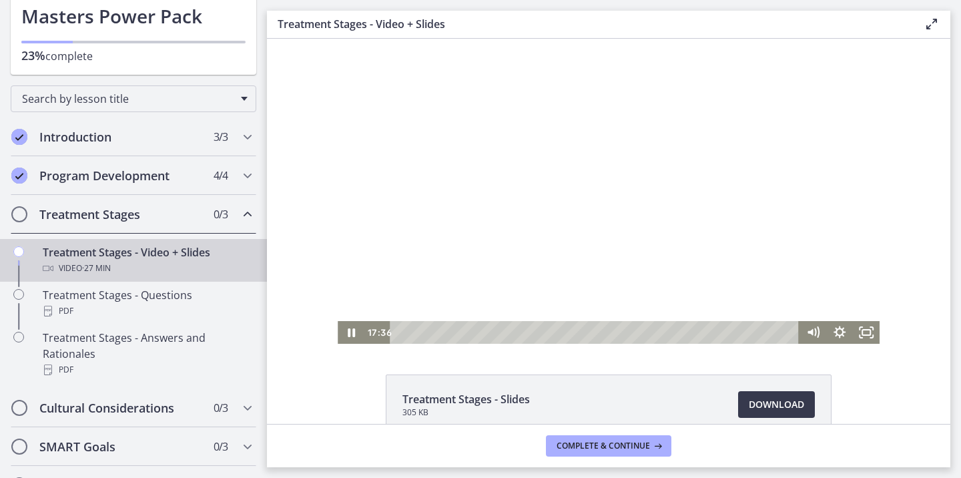
click at [815, 219] on div at bounding box center [609, 191] width 542 height 305
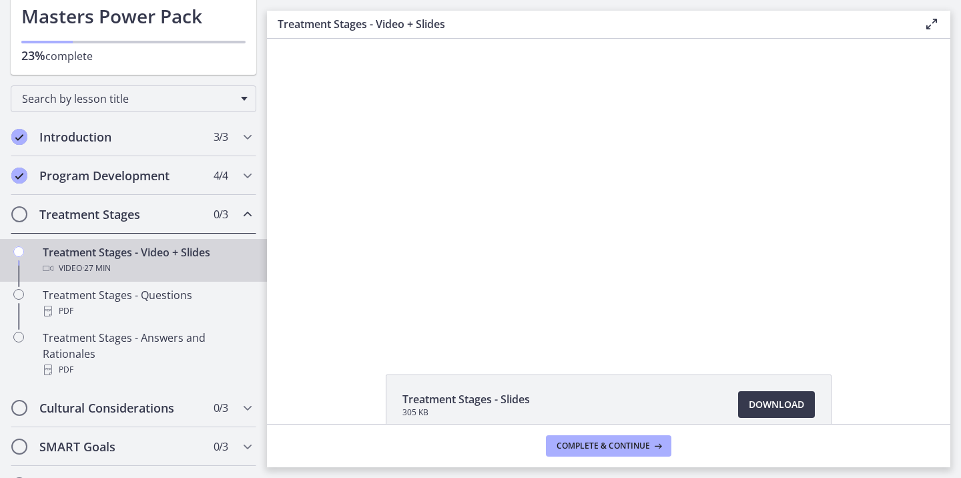
click at [815, 219] on div at bounding box center [609, 191] width 542 height 305
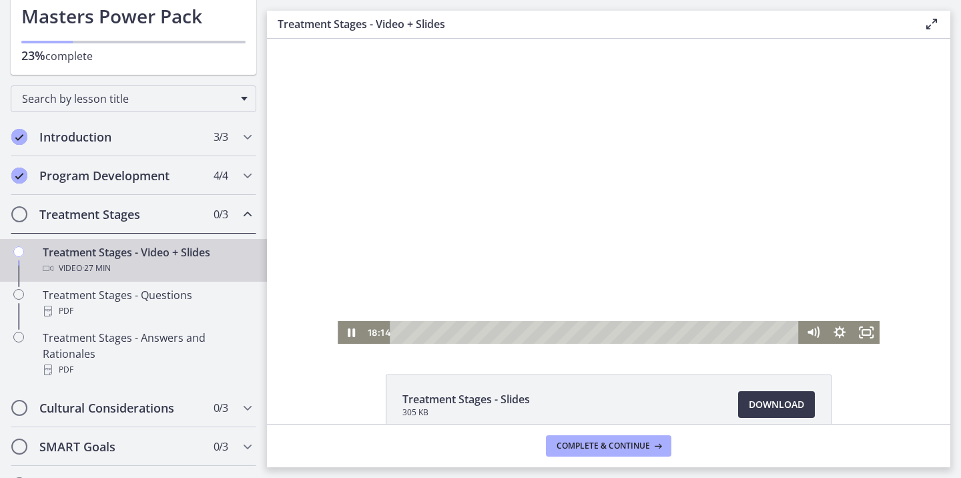
click at [751, 197] on div at bounding box center [609, 191] width 542 height 305
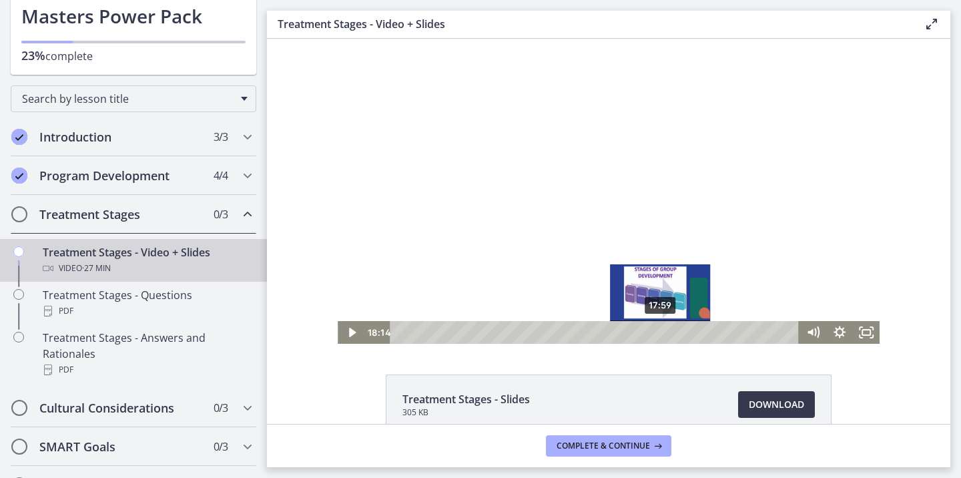
click at [660, 332] on div "Playbar" at bounding box center [663, 331] width 7 height 7
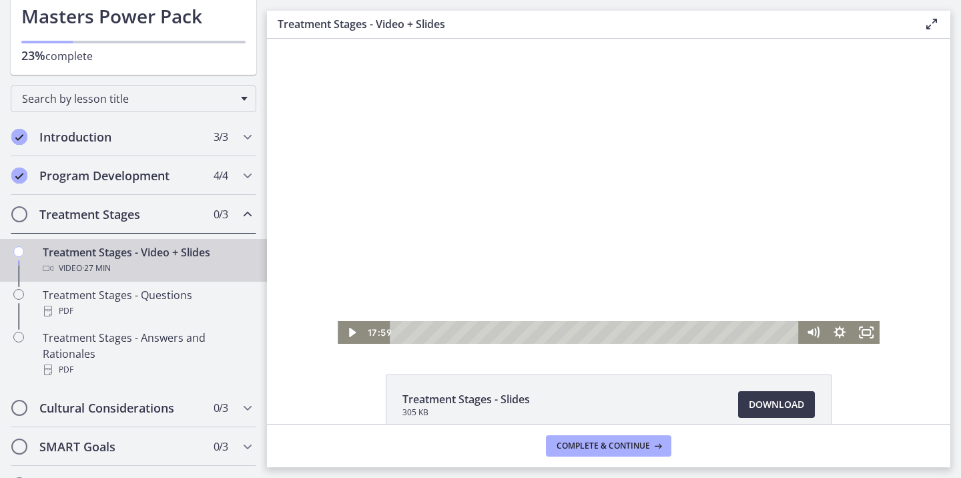
click at [621, 196] on div at bounding box center [609, 191] width 542 height 305
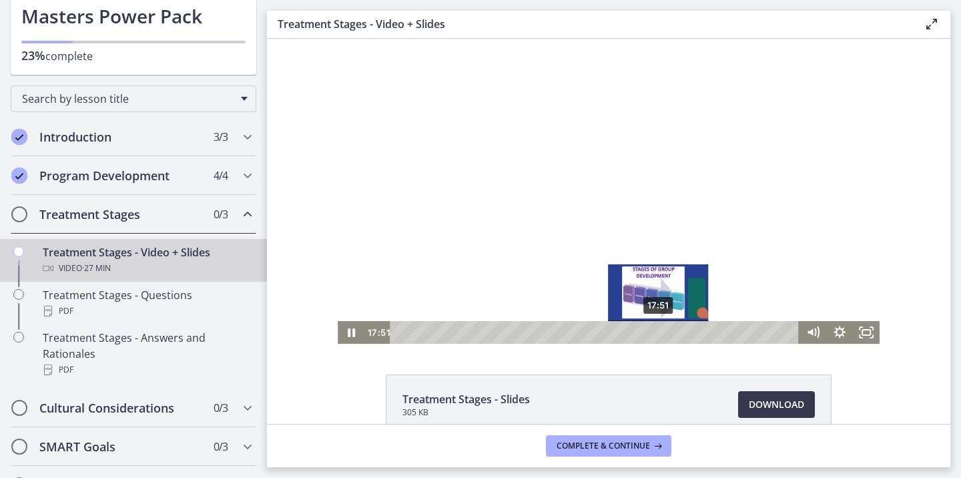
click at [655, 329] on div "Playbar" at bounding box center [658, 331] width 7 height 7
click at [651, 328] on div "17:37" at bounding box center [596, 332] width 393 height 23
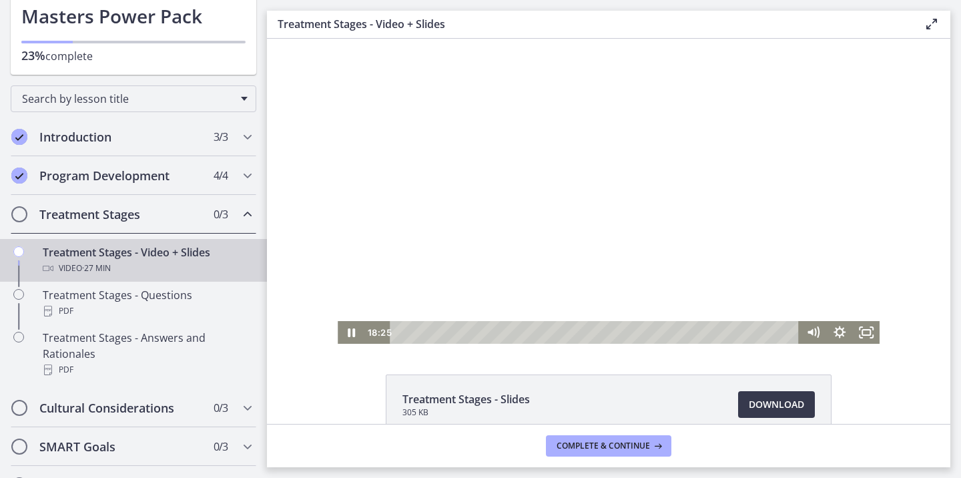
click at [739, 249] on div at bounding box center [609, 191] width 542 height 305
click at [664, 300] on div at bounding box center [609, 191] width 542 height 305
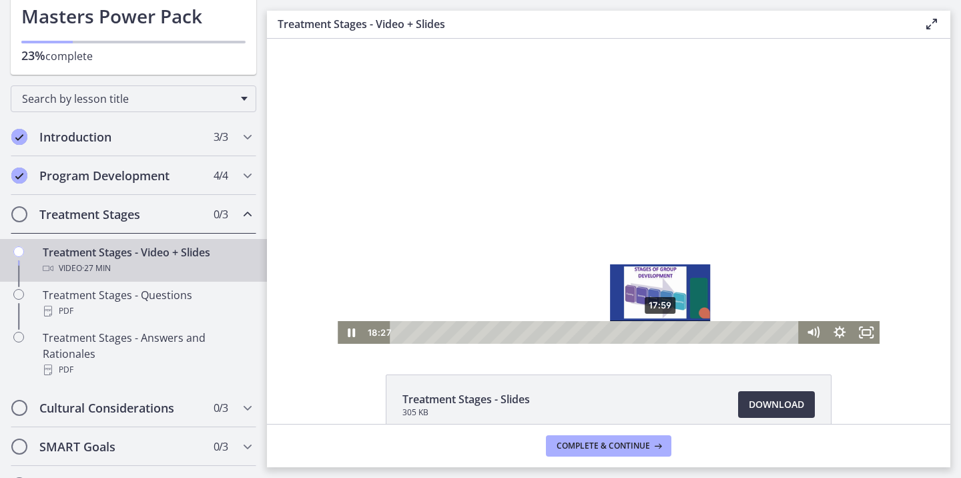
click at [656, 332] on div "17:59" at bounding box center [596, 332] width 393 height 23
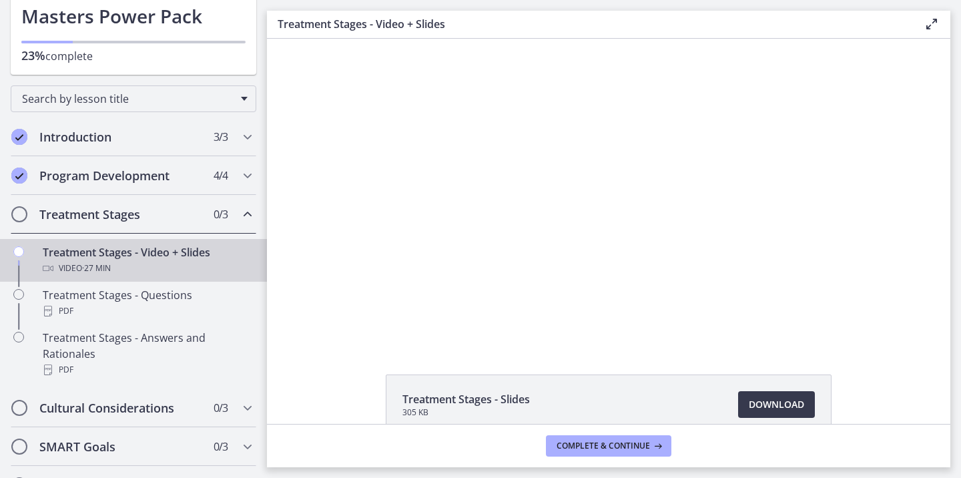
click at [748, 242] on div at bounding box center [609, 191] width 542 height 305
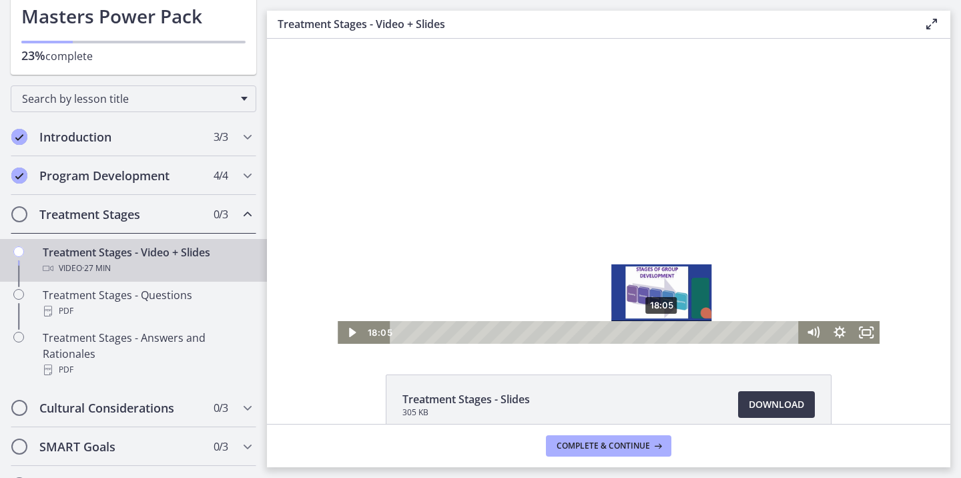
click at [658, 333] on div "Playbar" at bounding box center [661, 331] width 7 height 7
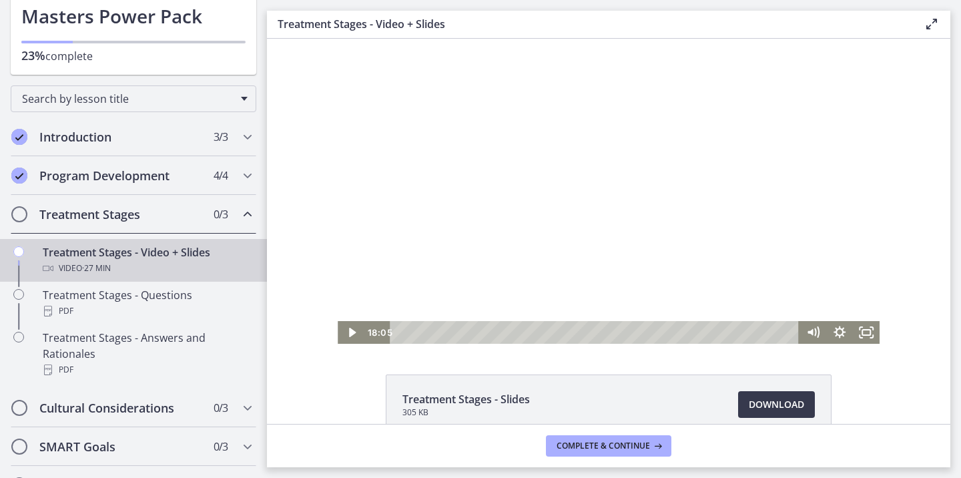
click at [655, 224] on div at bounding box center [609, 191] width 542 height 305
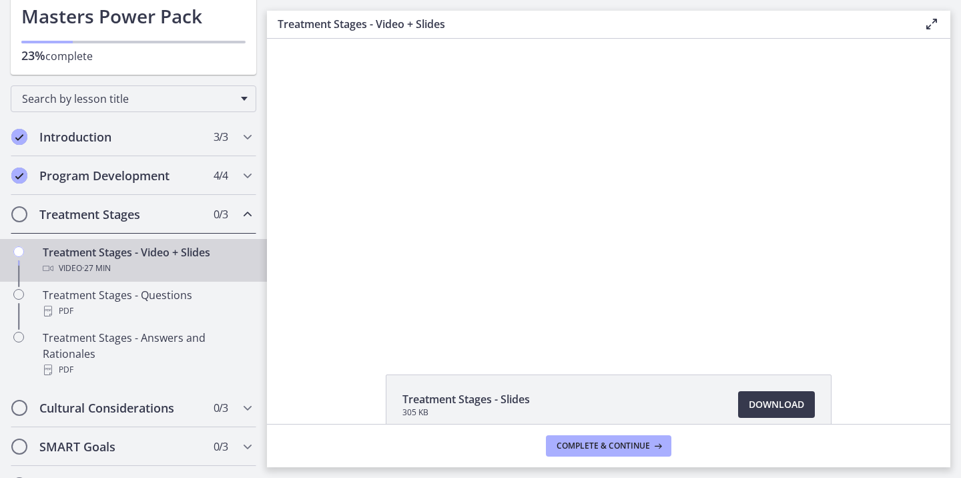
click at [655, 224] on div at bounding box center [609, 191] width 542 height 305
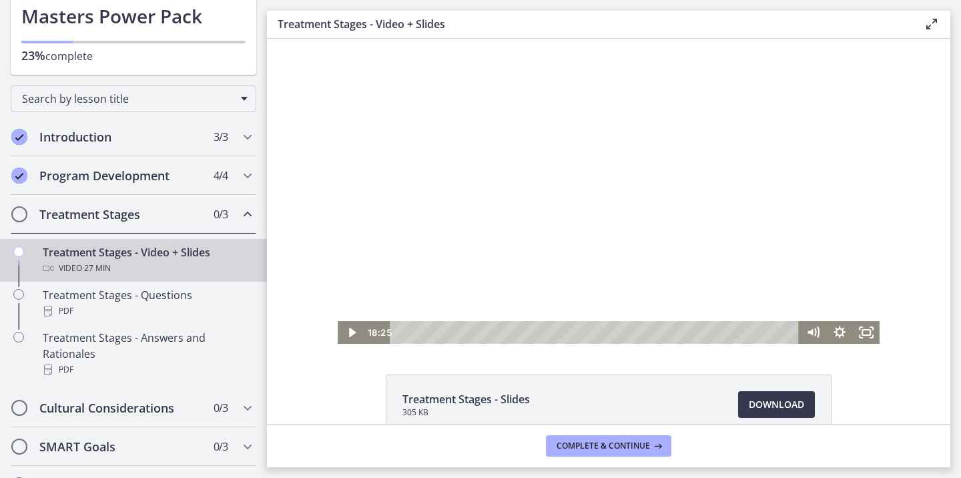
click at [763, 280] on div at bounding box center [609, 191] width 542 height 305
click at [776, 278] on div at bounding box center [609, 191] width 542 height 305
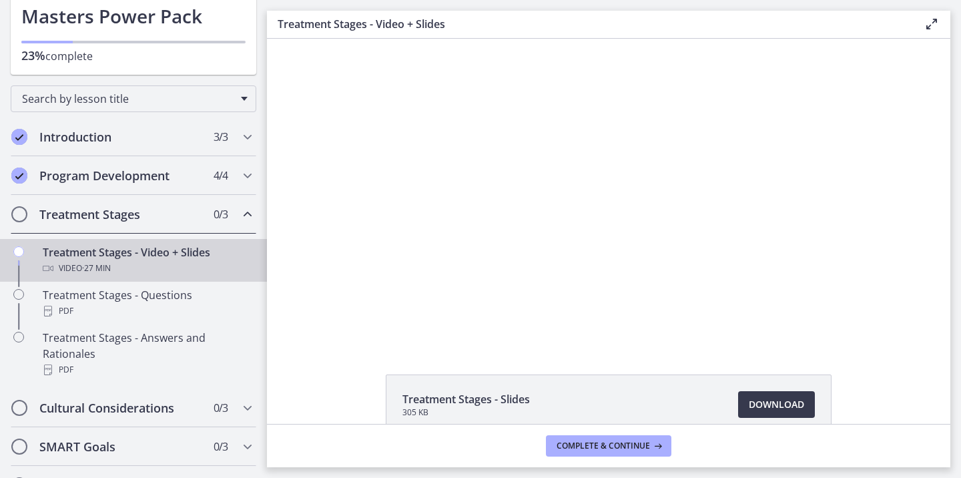
click at [776, 278] on div at bounding box center [609, 191] width 542 height 305
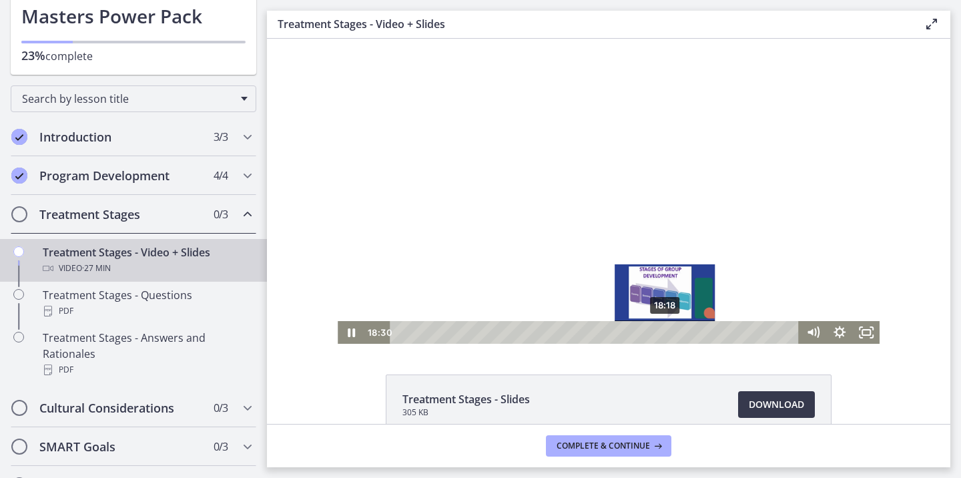
click at [664, 333] on div "Playbar" at bounding box center [667, 331] width 7 height 7
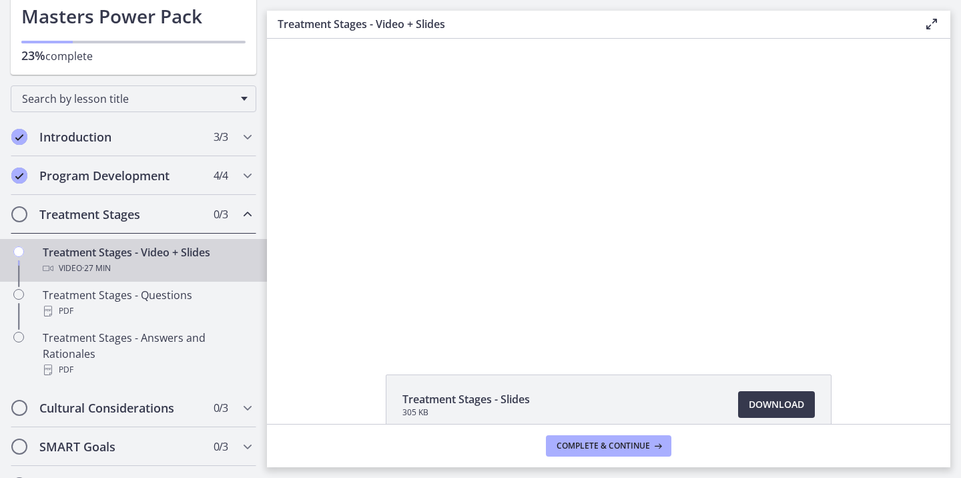
click at [755, 231] on div at bounding box center [609, 191] width 542 height 305
click at [553, 445] on button "Complete & continue" at bounding box center [608, 445] width 125 height 21
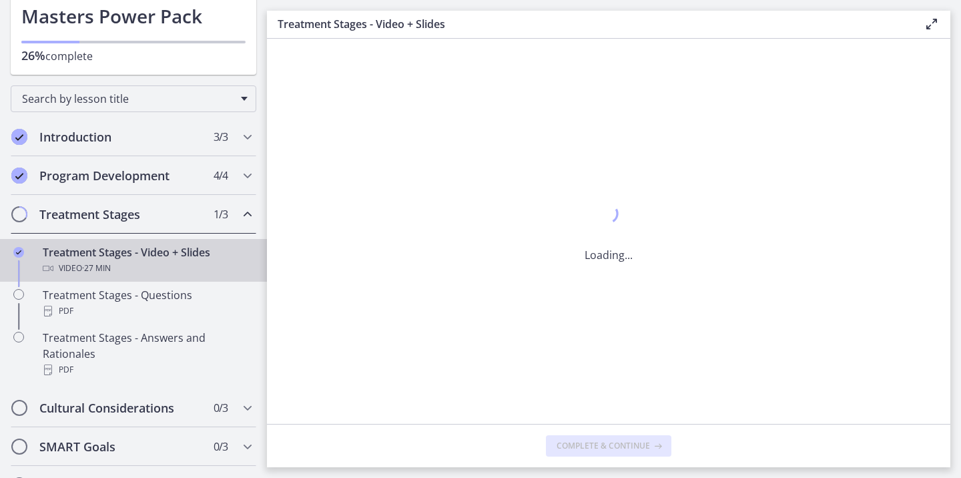
click at [653, 185] on div "Loading..." at bounding box center [608, 231] width 683 height 385
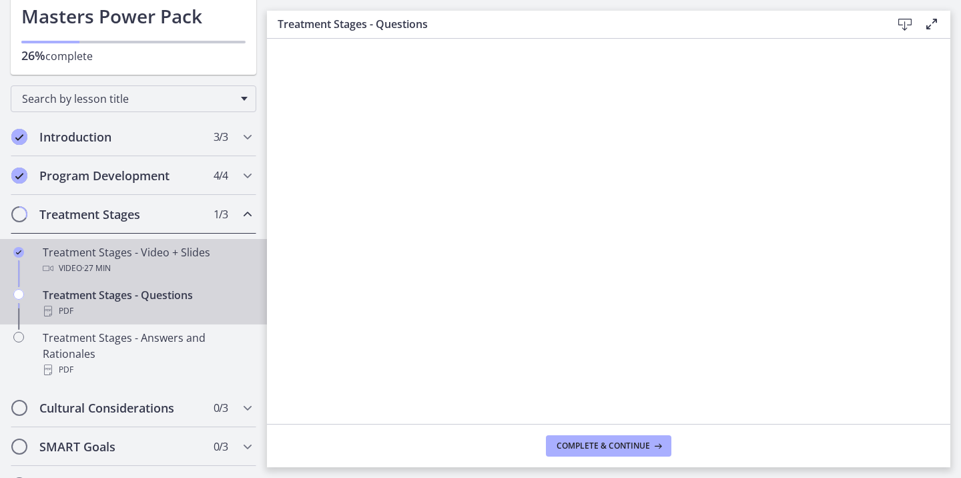
click at [158, 260] on div "Video · 27 min" at bounding box center [147, 268] width 208 height 16
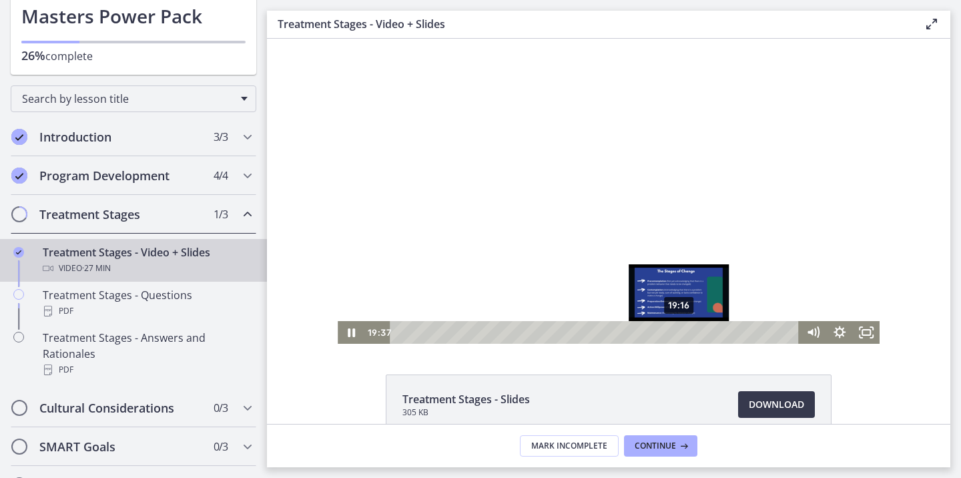
click at [675, 334] on div "19:16" at bounding box center [596, 332] width 393 height 23
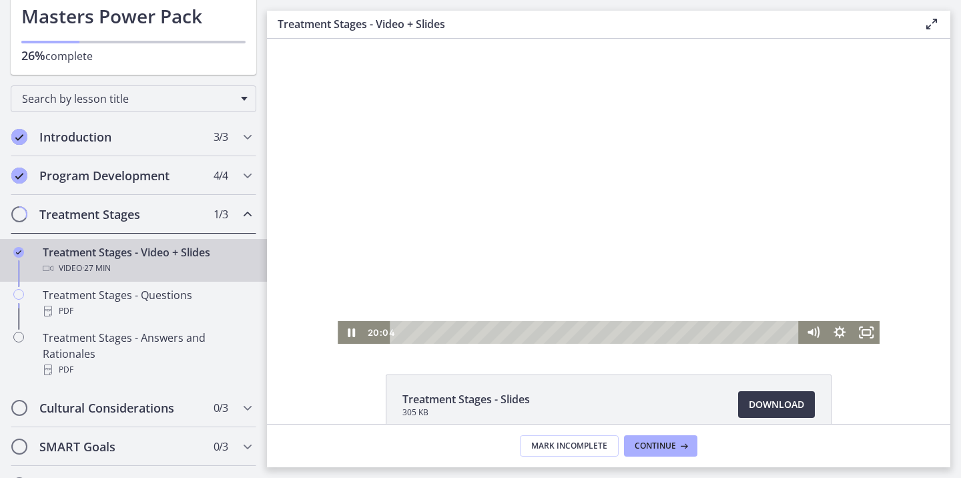
click at [824, 207] on div at bounding box center [609, 191] width 542 height 305
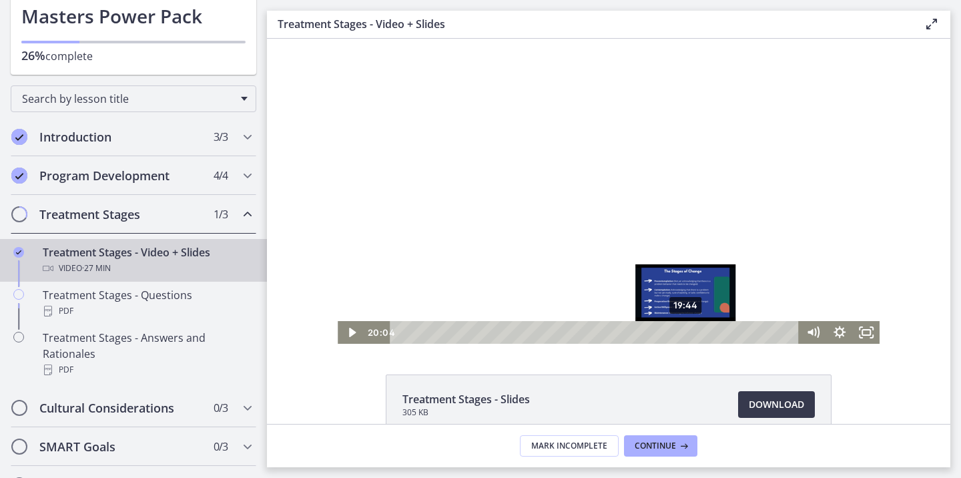
click at [681, 330] on div "19:44" at bounding box center [596, 332] width 393 height 23
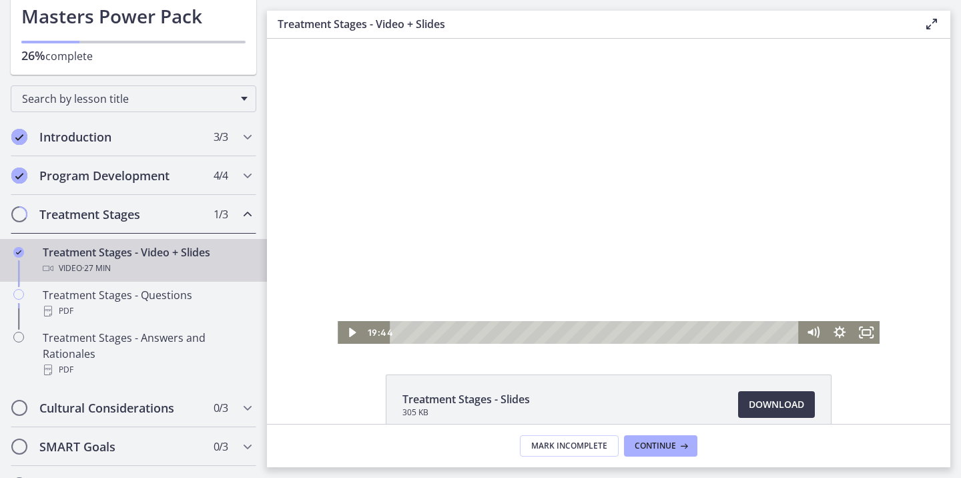
click at [680, 246] on div at bounding box center [609, 191] width 542 height 305
click at [724, 278] on div at bounding box center [609, 191] width 542 height 305
click at [726, 201] on div at bounding box center [609, 191] width 542 height 305
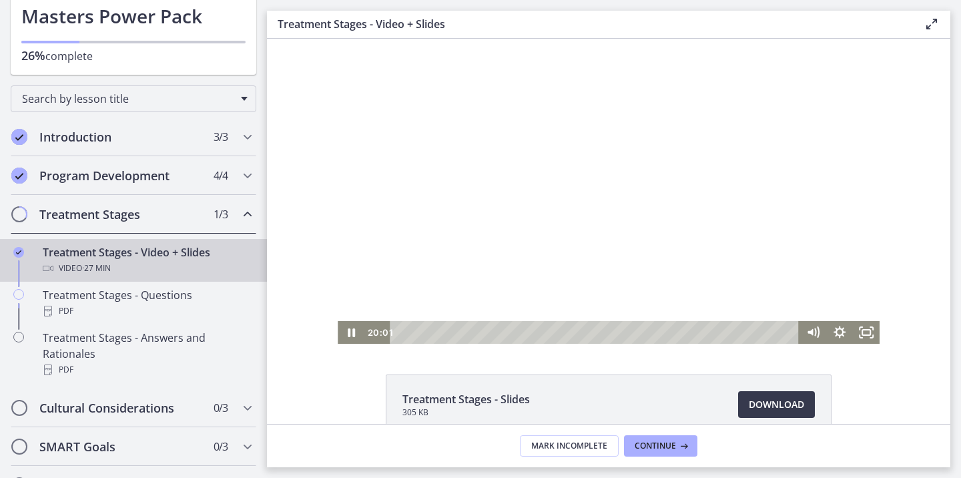
click at [726, 201] on div at bounding box center [609, 191] width 542 height 305
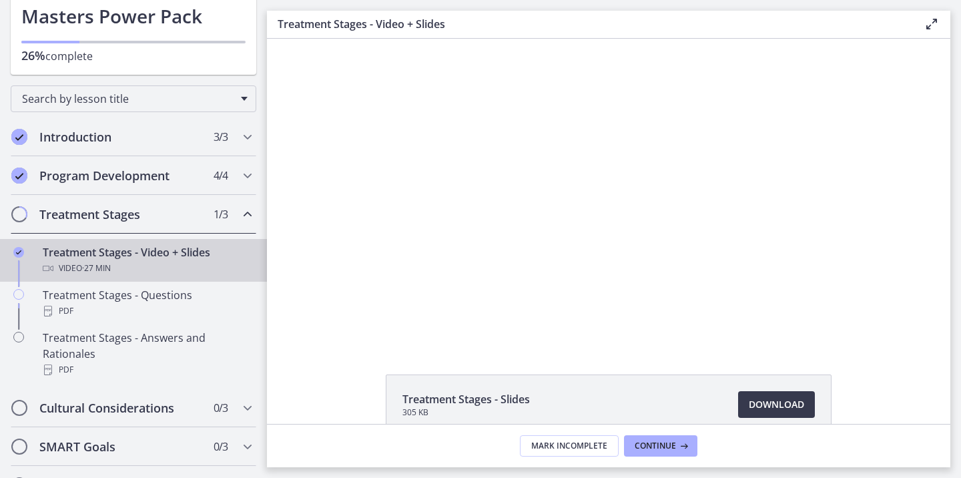
click at [726, 201] on div at bounding box center [609, 191] width 542 height 305
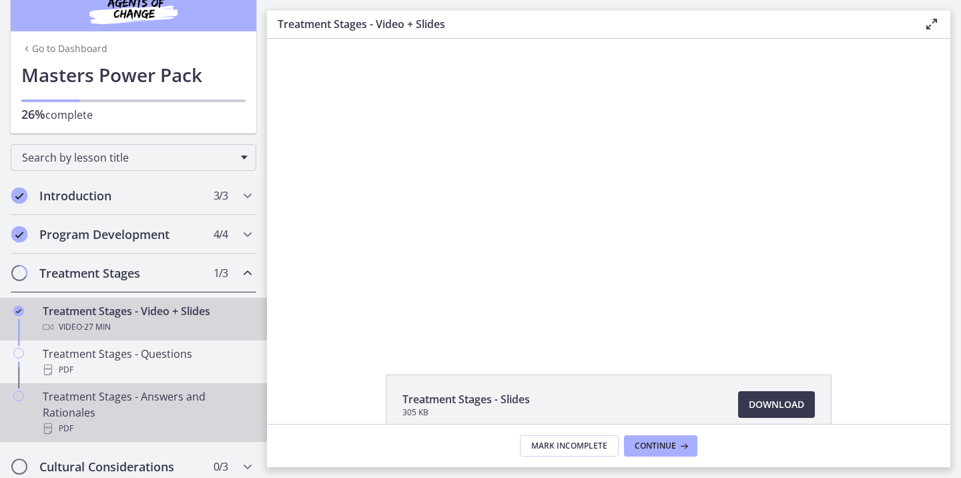
scroll to position [3, 0]
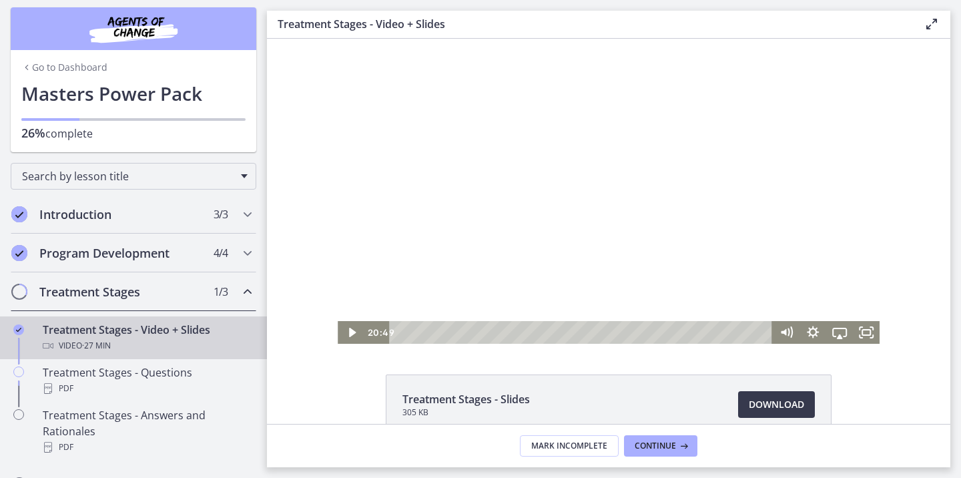
click at [777, 272] on div at bounding box center [609, 191] width 542 height 305
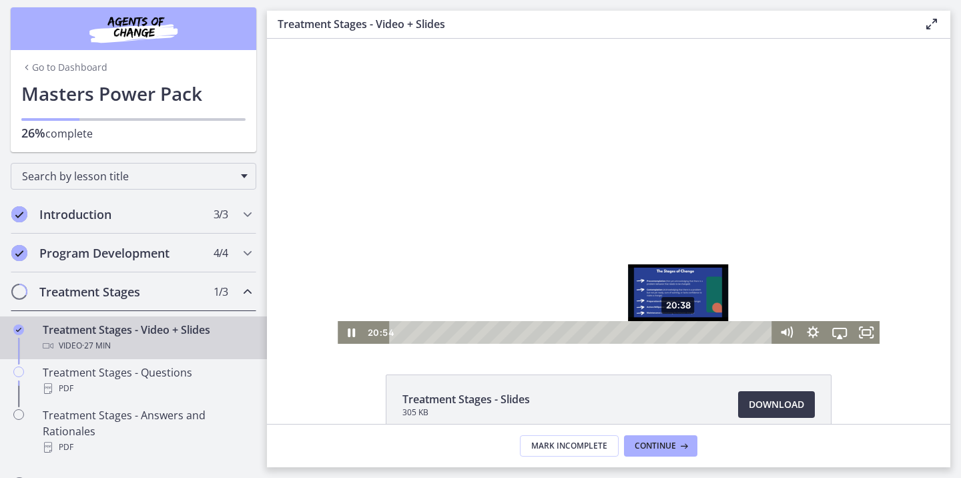
click at [678, 333] on div "Playbar" at bounding box center [681, 331] width 7 height 7
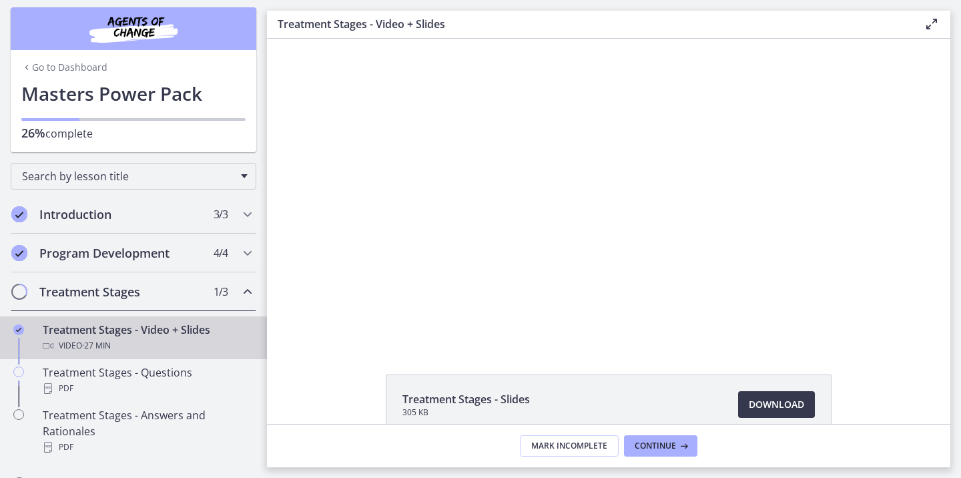
click at [742, 253] on div at bounding box center [609, 191] width 542 height 305
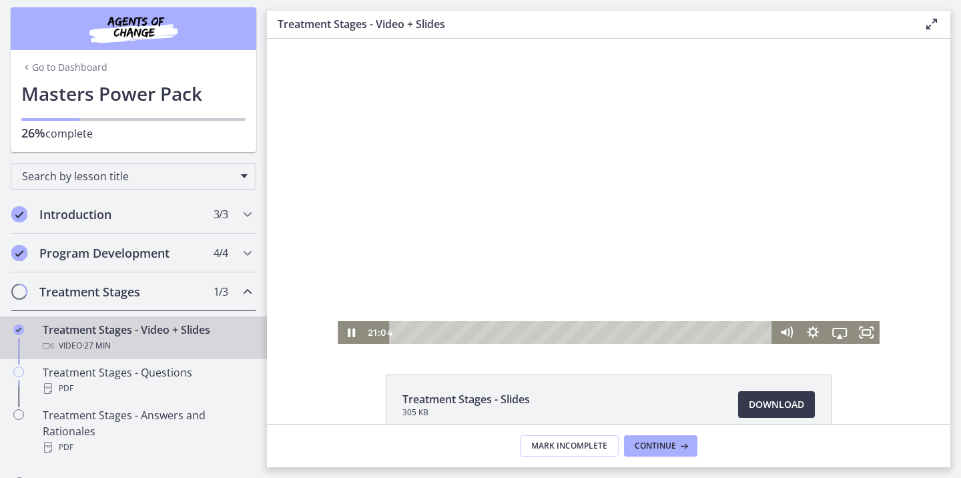
click at [686, 245] on div at bounding box center [609, 191] width 542 height 305
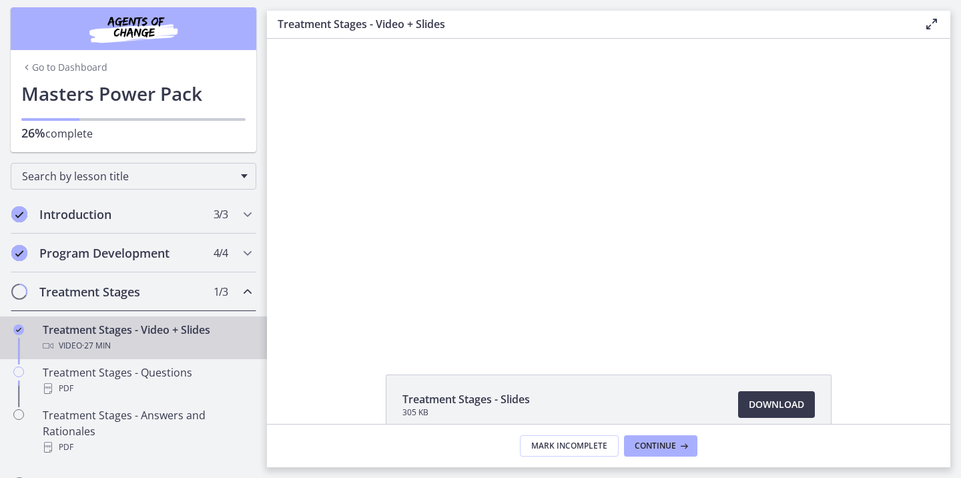
click at [686, 245] on div at bounding box center [609, 191] width 542 height 305
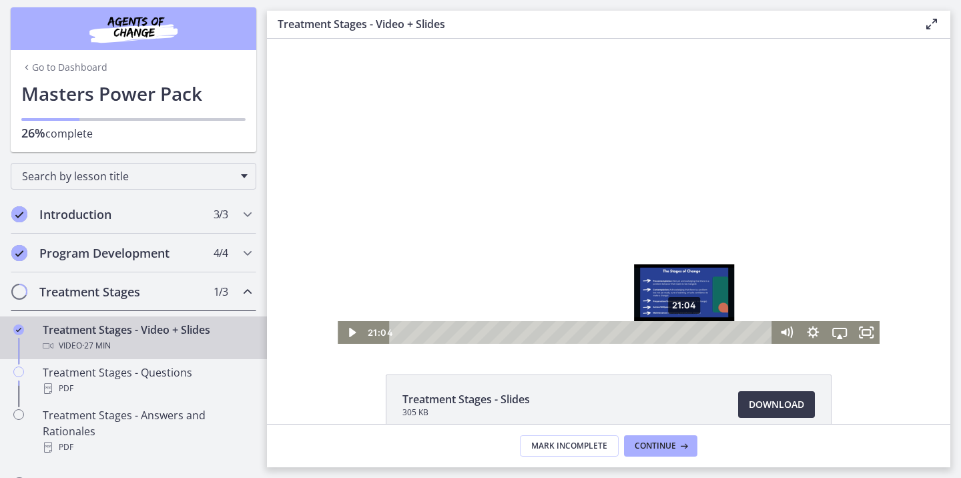
click at [680, 331] on div "Playbar" at bounding box center [683, 331] width 7 height 7
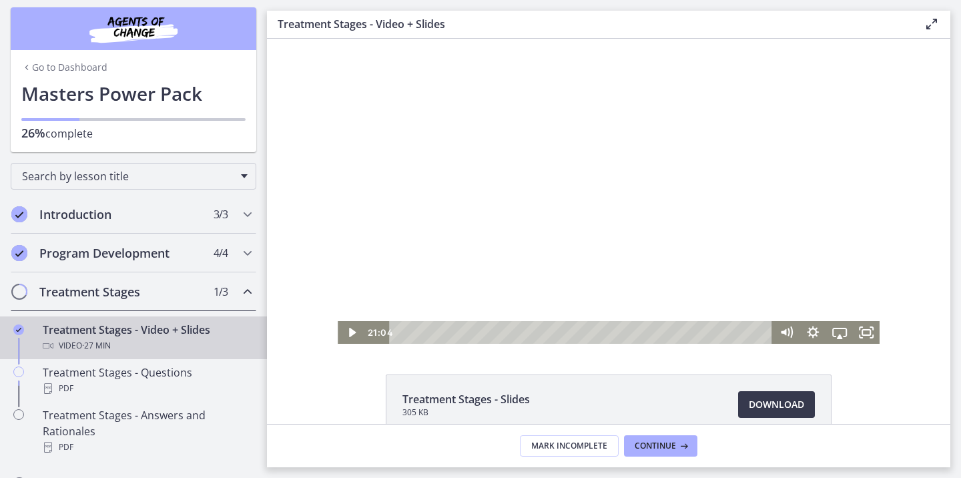
click at [601, 184] on div at bounding box center [609, 191] width 542 height 305
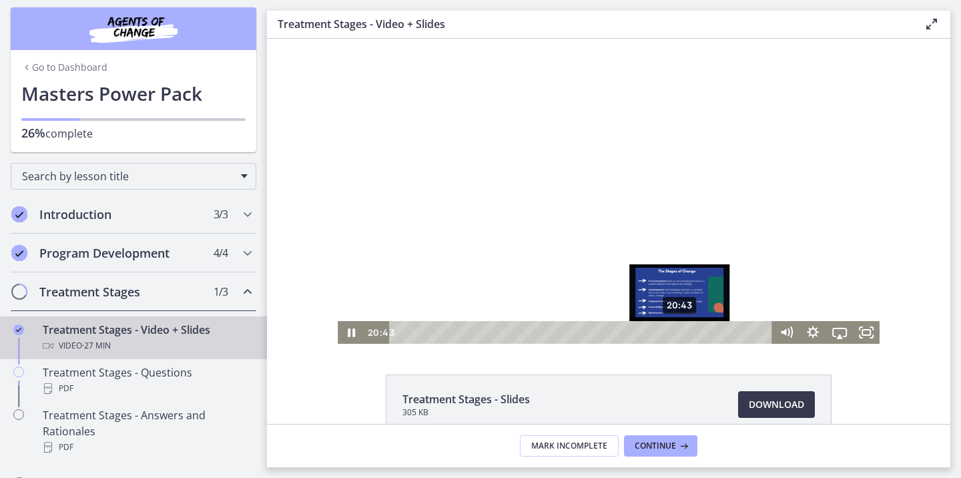
click at [675, 331] on div "Playbar" at bounding box center [678, 331] width 7 height 7
click at [677, 331] on div "Playbar" at bounding box center [680, 331] width 7 height 7
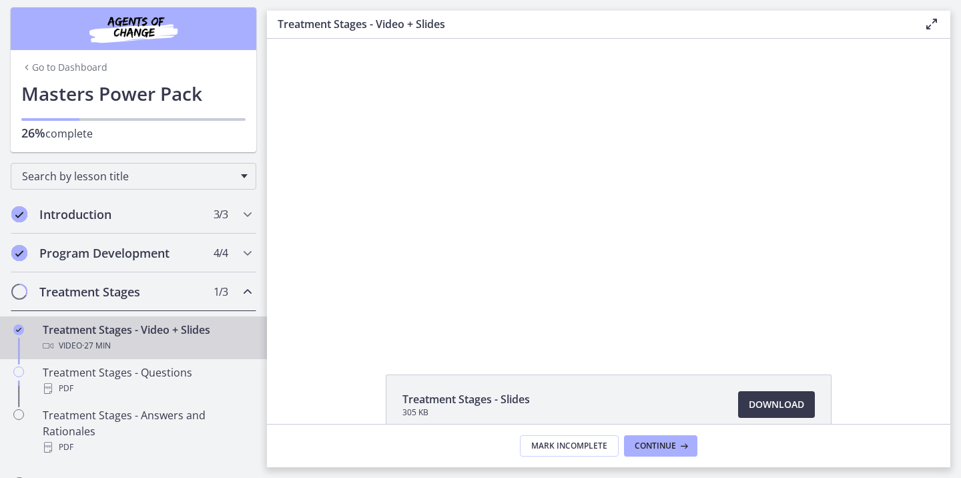
click at [730, 243] on div at bounding box center [609, 191] width 542 height 305
click at [817, 157] on div at bounding box center [609, 191] width 542 height 305
click at [810, 202] on div at bounding box center [609, 191] width 542 height 305
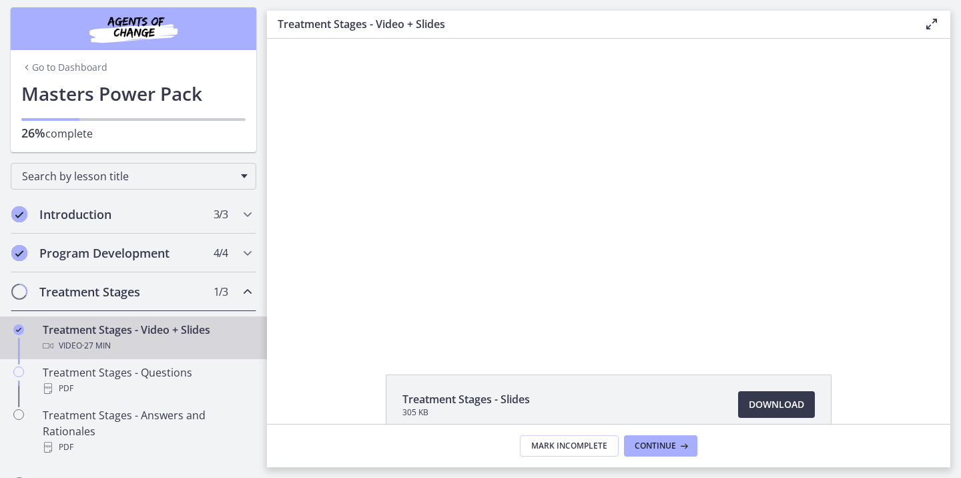
click at [810, 202] on div at bounding box center [609, 191] width 542 height 305
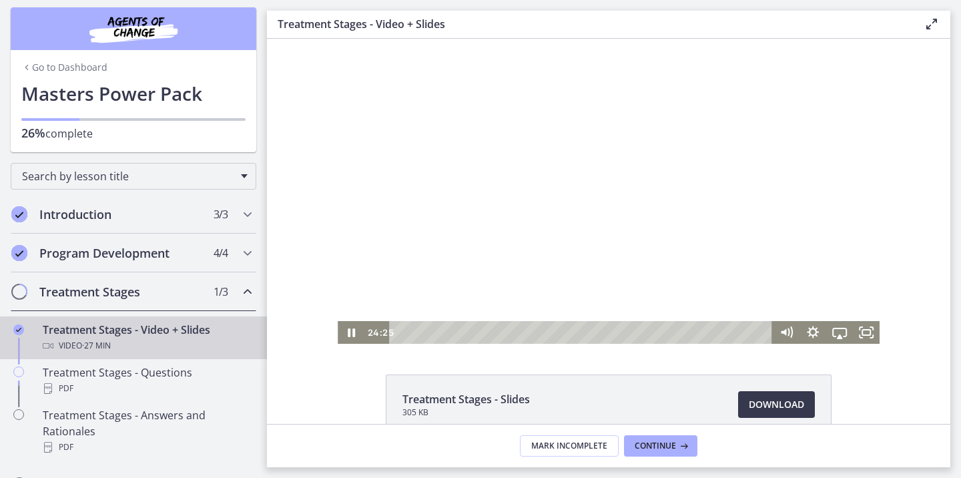
click at [772, 208] on div at bounding box center [609, 191] width 542 height 305
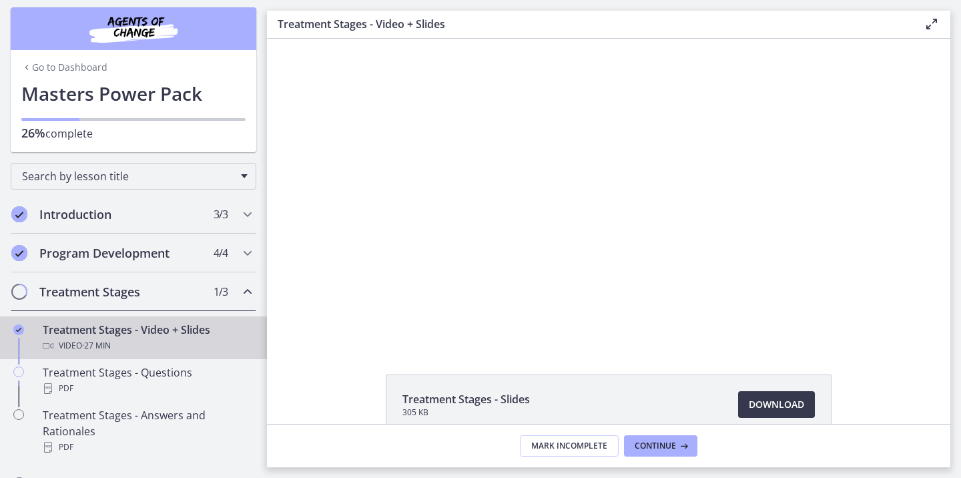
click at [793, 240] on div at bounding box center [609, 191] width 542 height 305
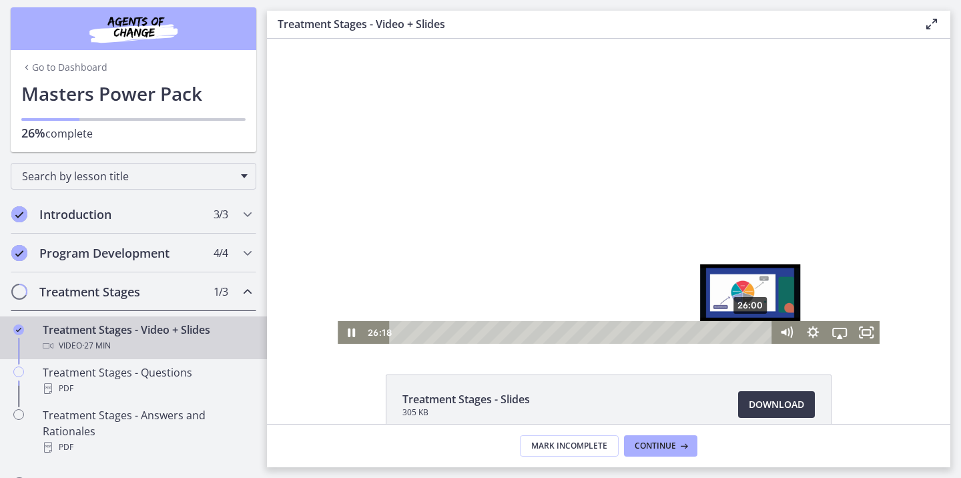
click at [751, 332] on div "Playbar" at bounding box center [754, 331] width 7 height 7
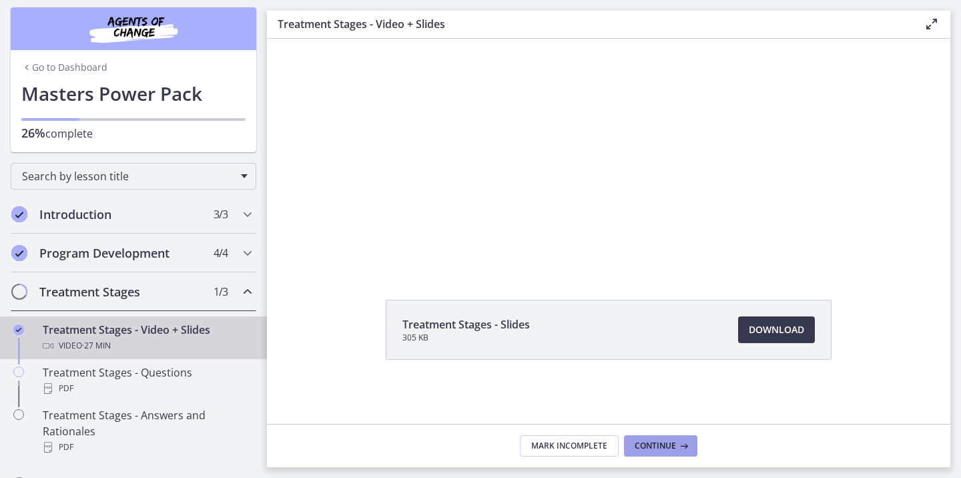
scroll to position [75, 0]
click at [671, 447] on span "Continue" at bounding box center [655, 445] width 41 height 11
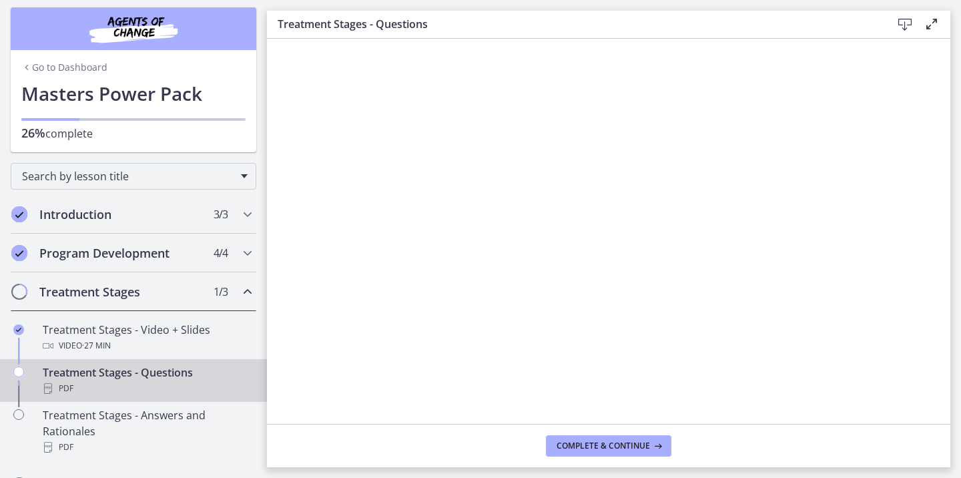
click at [646, 434] on footer "Complete & continue" at bounding box center [608, 445] width 683 height 43
click at [638, 448] on span "Complete & continue" at bounding box center [603, 445] width 93 height 11
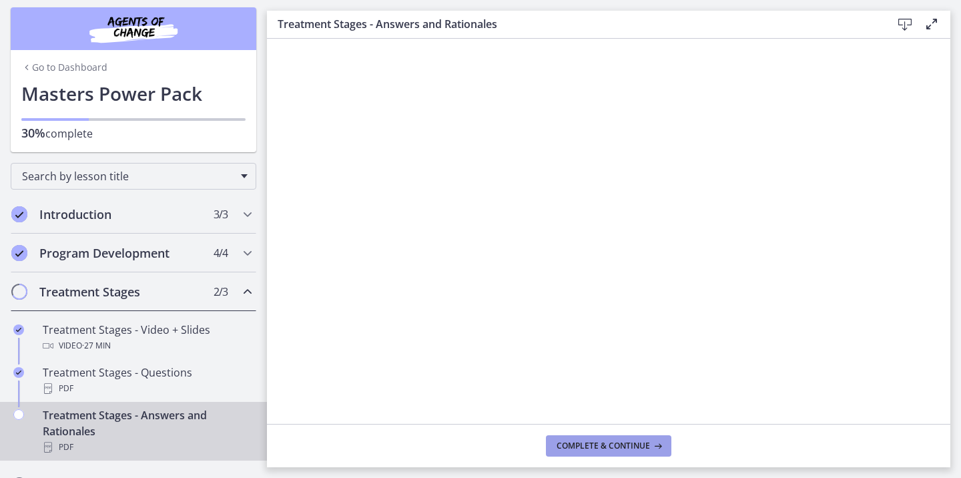
click at [626, 444] on span "Complete & continue" at bounding box center [603, 445] width 93 height 11
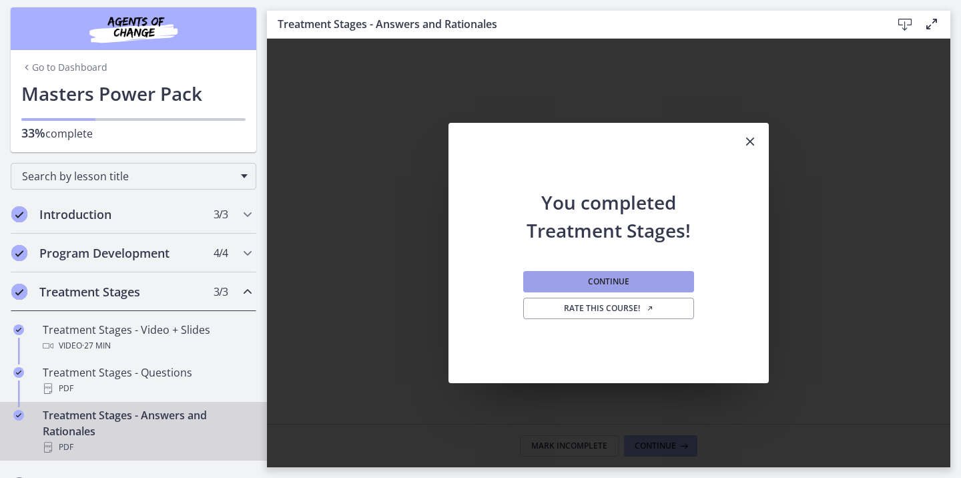
click at [628, 284] on span "Continue" at bounding box center [608, 281] width 41 height 11
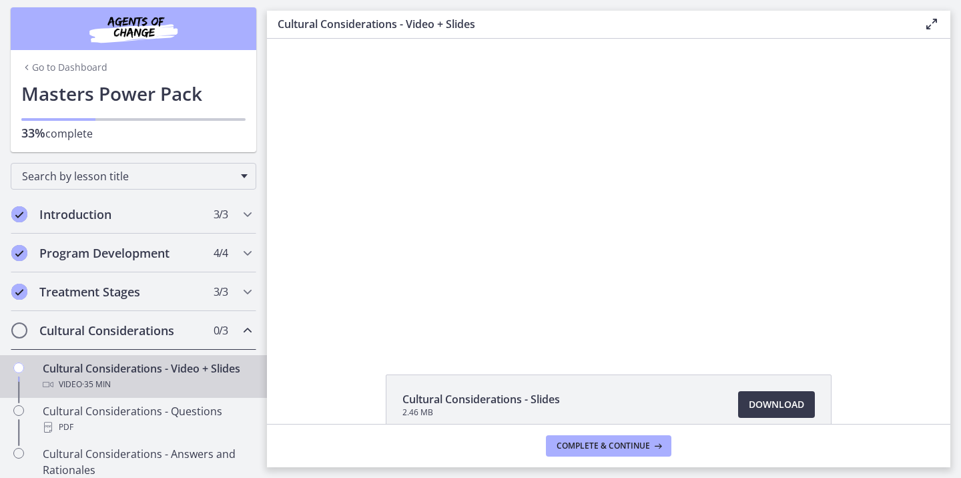
click at [628, 284] on div at bounding box center [609, 191] width 542 height 305
click at [663, 274] on div at bounding box center [609, 191] width 542 height 305
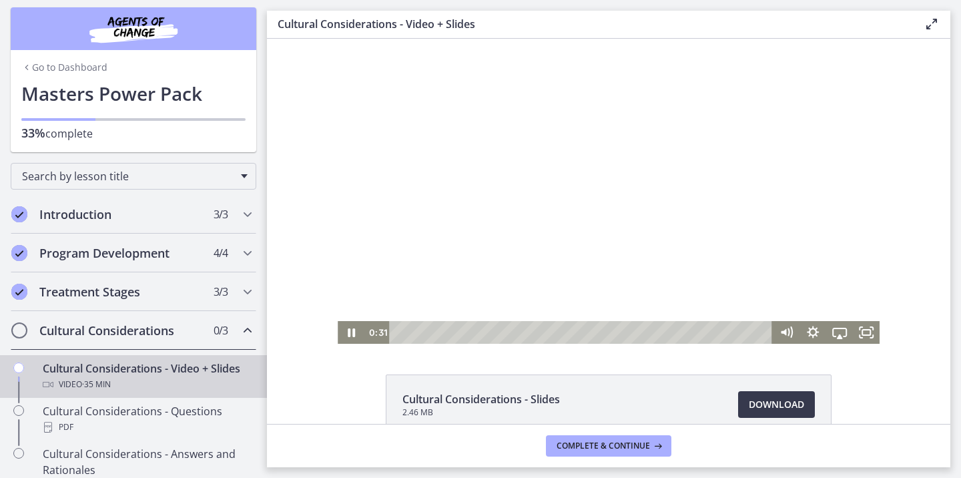
click at [796, 214] on div at bounding box center [609, 191] width 542 height 305
click at [645, 272] on div at bounding box center [609, 191] width 542 height 305
click at [684, 204] on div at bounding box center [609, 191] width 542 height 305
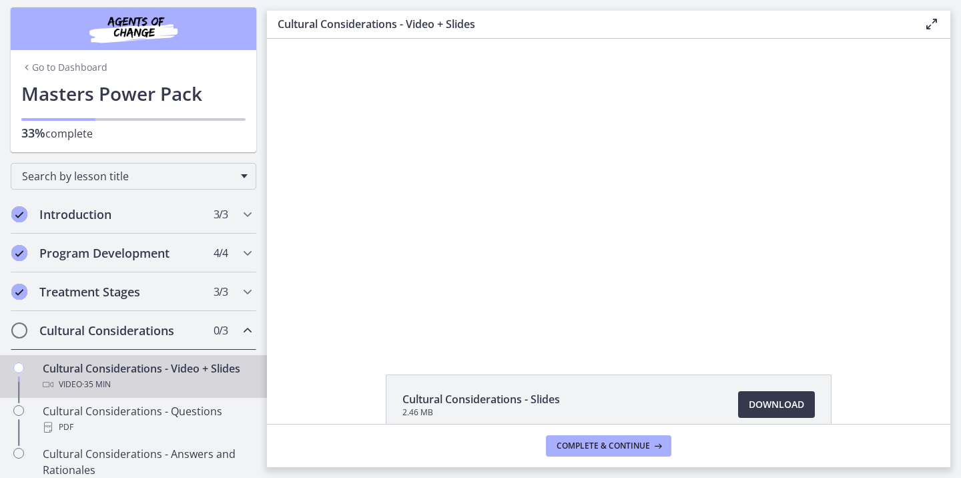
click at [675, 286] on div at bounding box center [609, 191] width 542 height 305
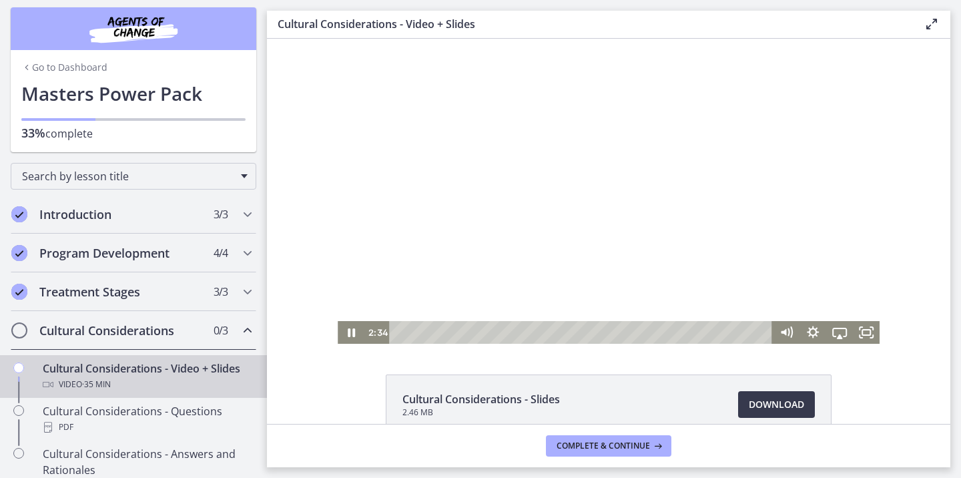
click at [695, 136] on div at bounding box center [609, 191] width 542 height 305
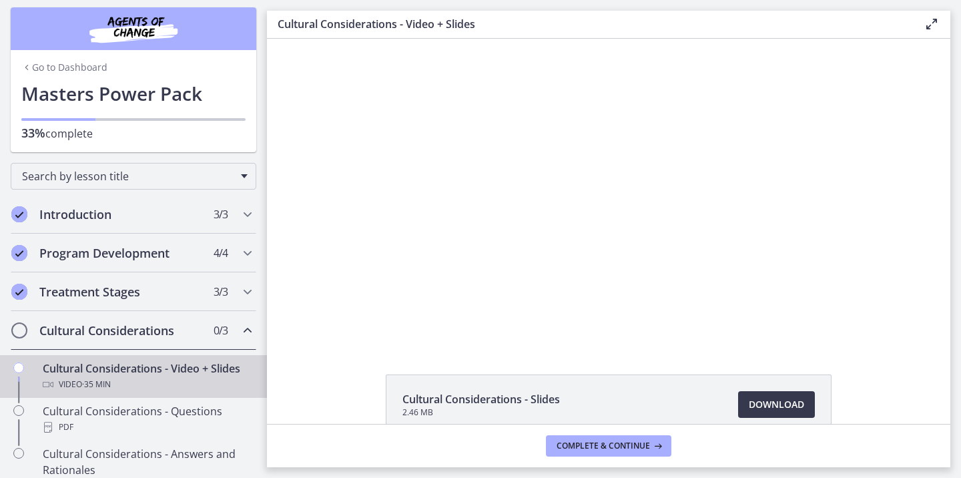
click at [695, 136] on div at bounding box center [609, 191] width 542 height 305
click at [715, 111] on div at bounding box center [609, 191] width 542 height 305
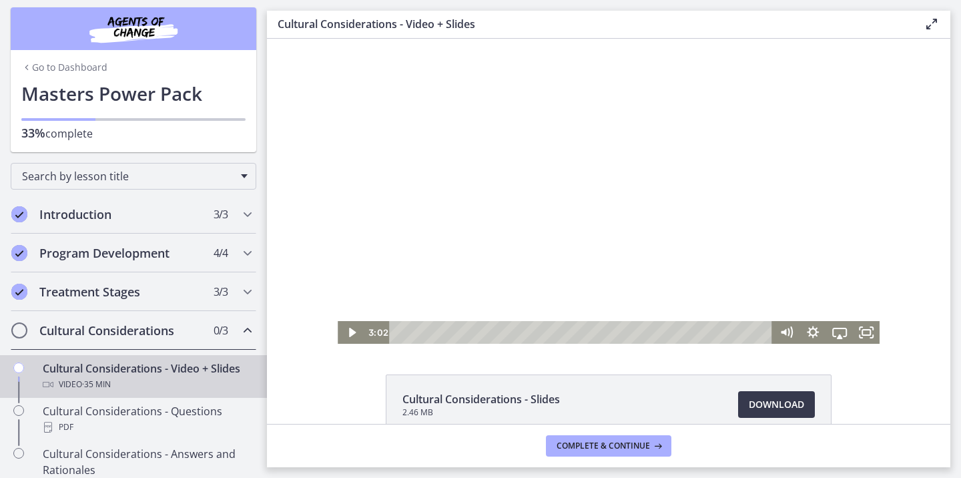
click at [685, 204] on div at bounding box center [609, 191] width 542 height 305
click at [804, 157] on div at bounding box center [609, 191] width 542 height 305
click at [474, 312] on div at bounding box center [609, 191] width 542 height 305
click at [826, 154] on div at bounding box center [609, 191] width 542 height 305
click at [821, 291] on div at bounding box center [609, 191] width 542 height 305
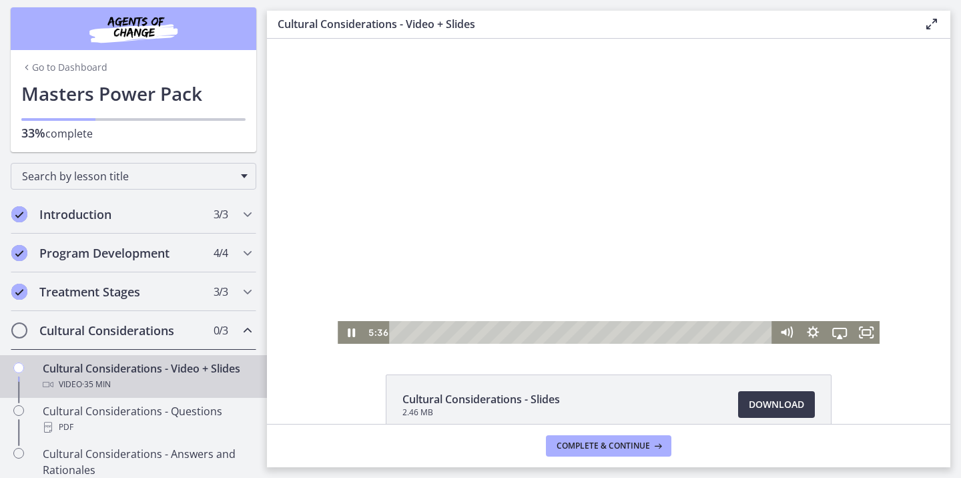
click at [737, 286] on div at bounding box center [609, 191] width 542 height 305
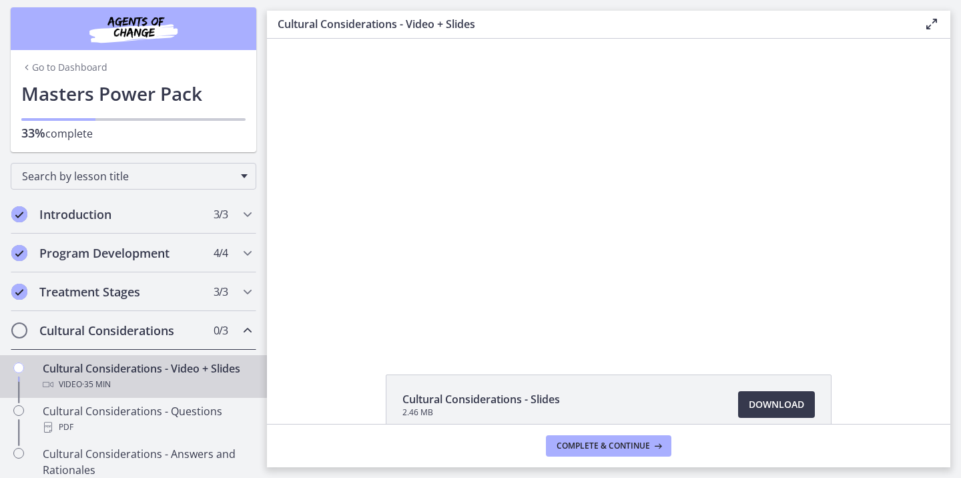
click at [737, 286] on div at bounding box center [609, 191] width 542 height 305
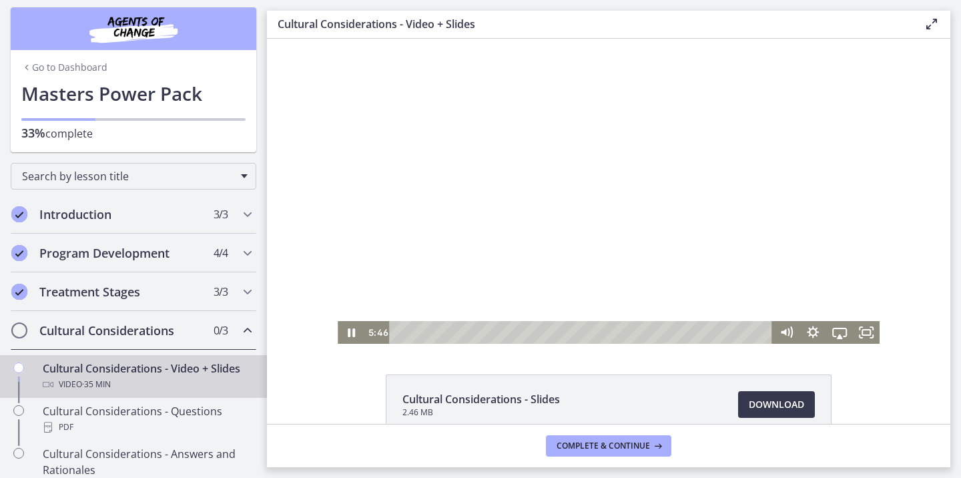
click at [661, 285] on div at bounding box center [609, 191] width 542 height 305
click at [681, 286] on div at bounding box center [609, 191] width 542 height 305
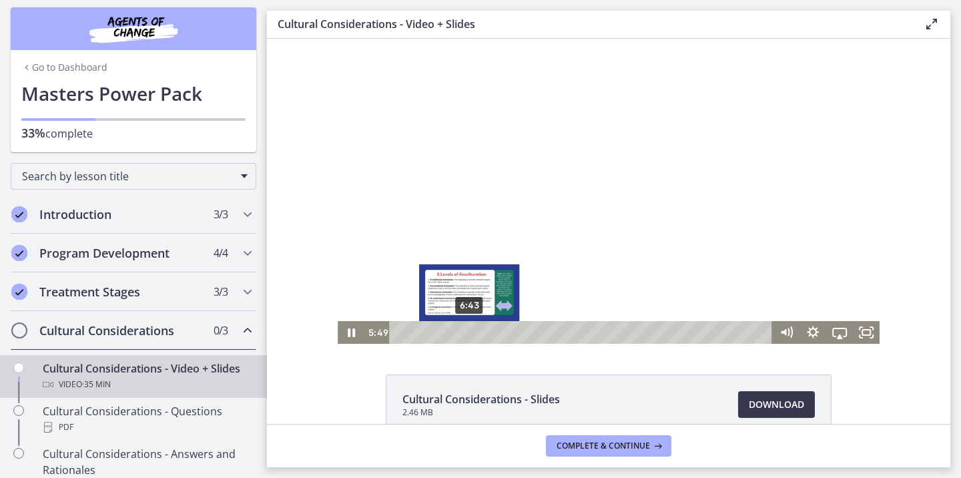
click at [464, 330] on div "6:43" at bounding box center [583, 332] width 367 height 23
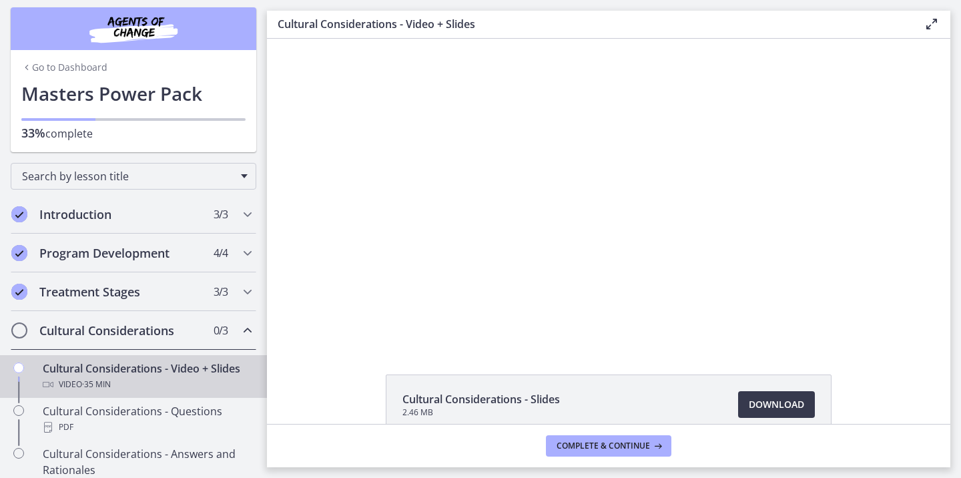
click at [707, 16] on h3 "Cultural Considerations - Video + Slides" at bounding box center [590, 24] width 625 height 16
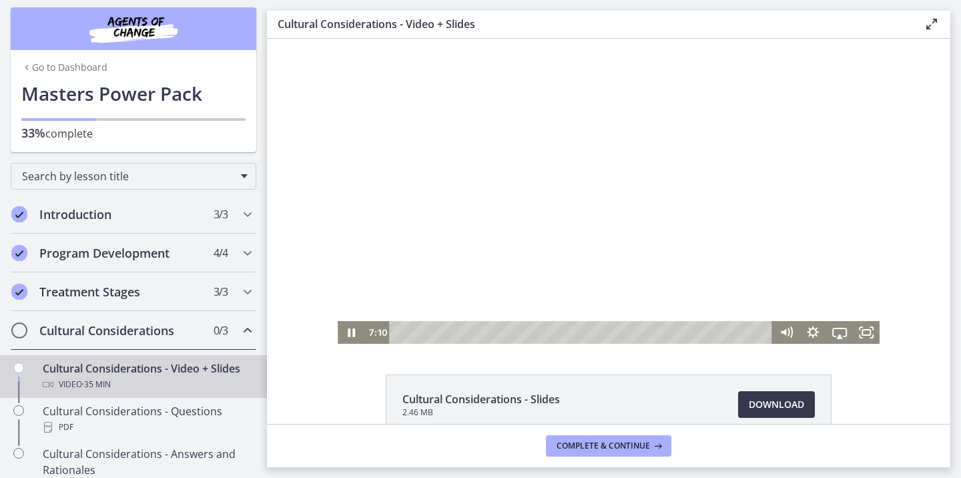
click at [811, 232] on div at bounding box center [609, 191] width 542 height 305
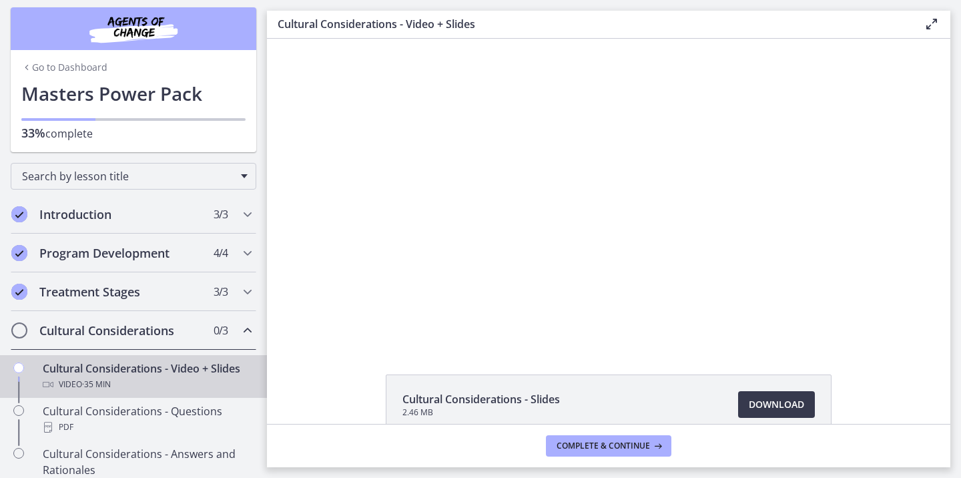
click at [901, 212] on div "Click for sound @keyframes VOLUME_SMALL_WAVE_FLASH { 0% { opacity: 0; } 33% { o…" at bounding box center [608, 191] width 683 height 305
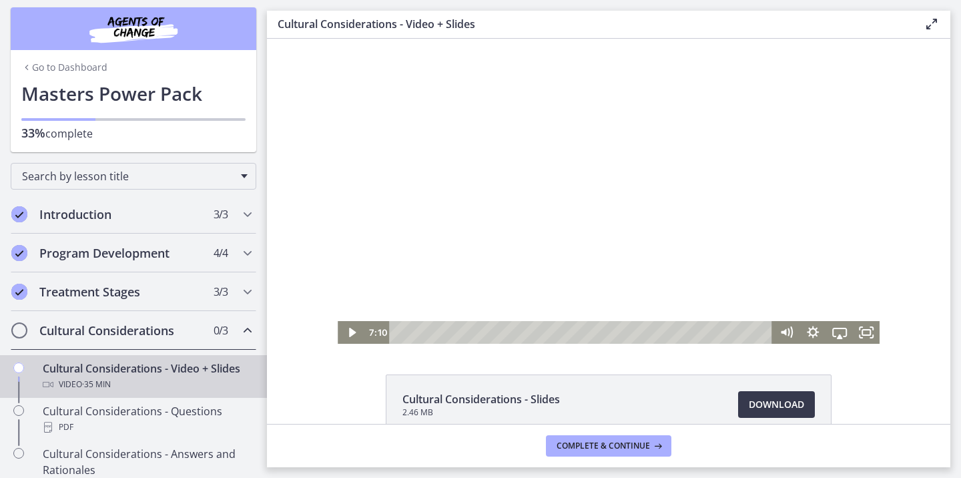
click at [737, 198] on div at bounding box center [609, 191] width 542 height 305
click at [601, 161] on div at bounding box center [609, 191] width 542 height 305
